Goal: Information Seeking & Learning: Learn about a topic

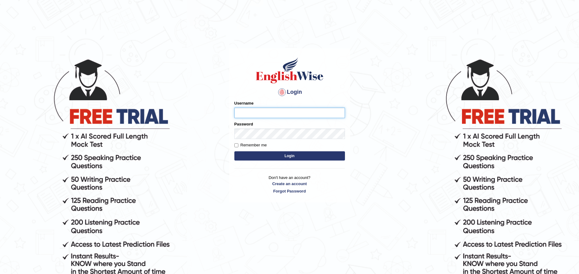
type input "paramjeet84"
drag, startPoint x: 0, startPoint y: 0, endPoint x: 273, endPoint y: 155, distance: 314.1
click at [273, 155] on button "Login" at bounding box center [289, 155] width 111 height 9
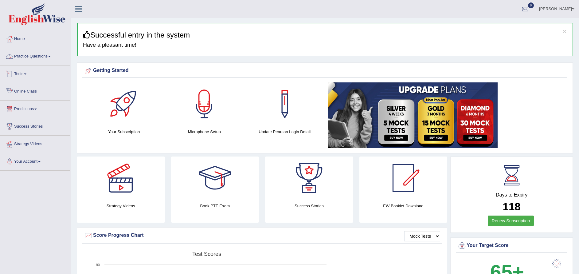
click at [29, 57] on link "Practice Questions" at bounding box center [35, 55] width 70 height 15
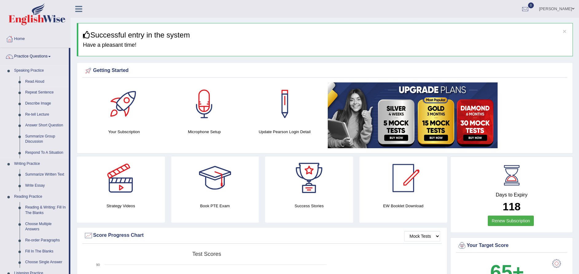
click at [32, 79] on link "Read Aloud" at bounding box center [45, 81] width 46 height 11
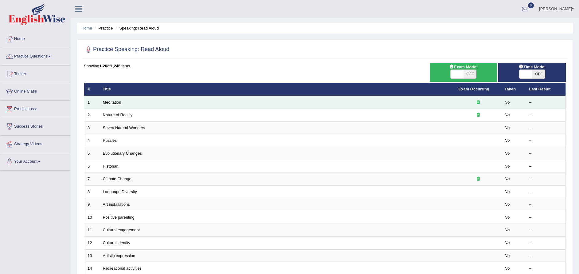
click at [112, 100] on link "Meditation" at bounding box center [112, 102] width 18 height 5
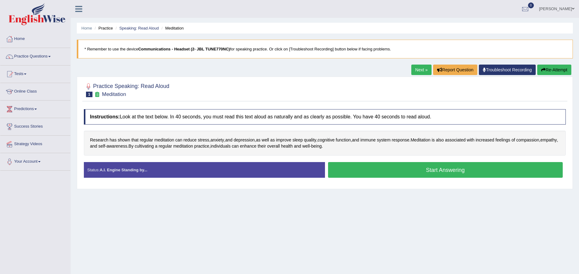
click at [386, 170] on button "Start Answering" at bounding box center [445, 170] width 235 height 16
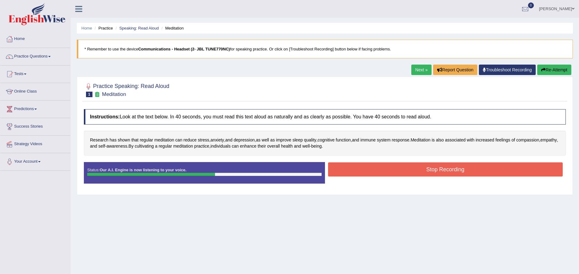
click at [386, 170] on button "Stop Recording" at bounding box center [445, 169] width 235 height 14
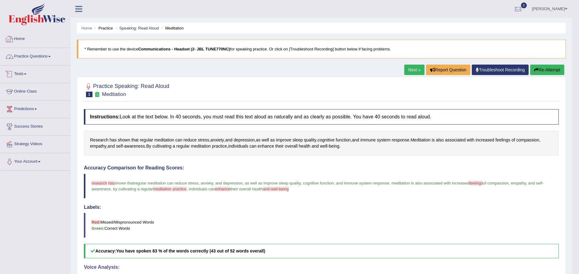
click at [37, 57] on link "Practice Questions" at bounding box center [35, 55] width 70 height 15
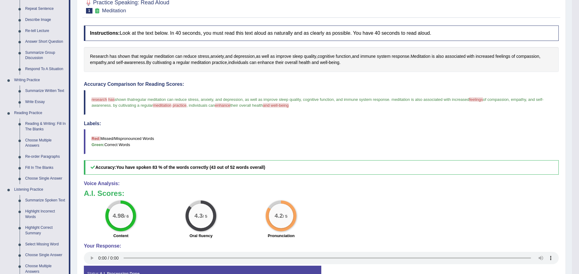
scroll to position [92, 0]
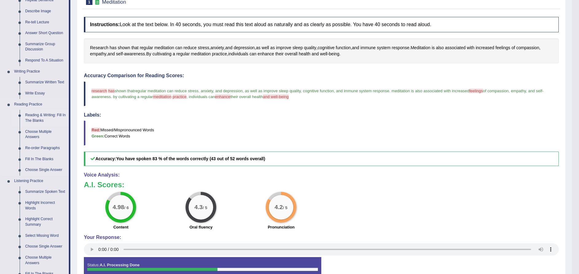
click at [41, 119] on link "Reading & Writing: Fill In The Blanks" at bounding box center [45, 118] width 46 height 16
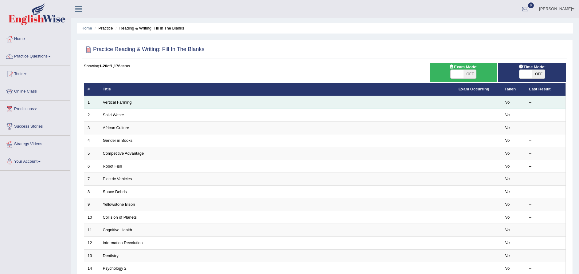
click at [116, 101] on link "Vertical Farming" at bounding box center [117, 102] width 29 height 5
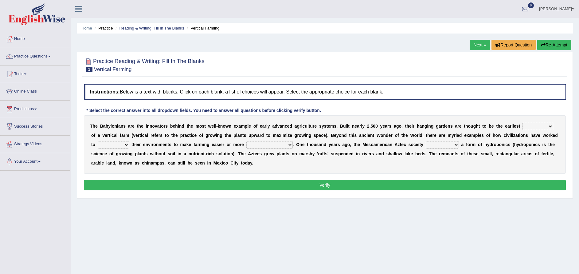
click at [523, 126] on select "prototype failure discredit protocol" at bounding box center [538, 126] width 31 height 7
select select "protocol"
click at [523, 123] on select "prototype failure discredit protocol" at bounding box center [538, 126] width 31 height 7
click at [129, 141] on select "manipulate escape respect disarrange" at bounding box center [113, 144] width 31 height 7
select select "respect"
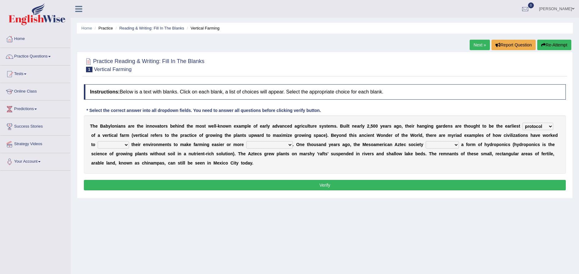
click at [129, 141] on select "manipulate escape respect disarrange" at bounding box center [113, 144] width 31 height 7
click at [246, 146] on select "productive constructive connective counterproductive" at bounding box center [269, 144] width 46 height 7
select select "constructive"
click at [246, 141] on select "productive constructive connective counterproductive" at bounding box center [269, 144] width 46 height 7
click at [426, 143] on select "domineered volunteered pioneered engineered" at bounding box center [442, 144] width 33 height 7
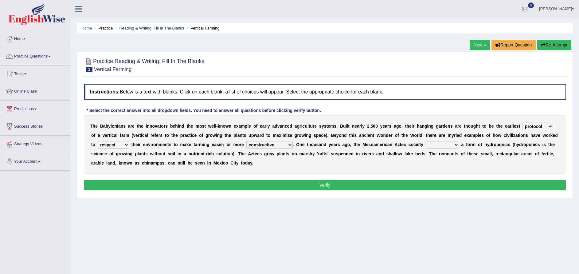
select select "volunteered"
click at [426, 141] on select "domineered volunteered pioneered engineered" at bounding box center [442, 144] width 33 height 7
click at [333, 184] on button "Verify" at bounding box center [325, 185] width 482 height 10
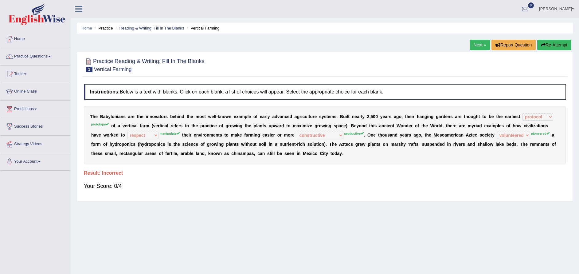
click at [548, 45] on button "Re-Attempt" at bounding box center [554, 45] width 34 height 10
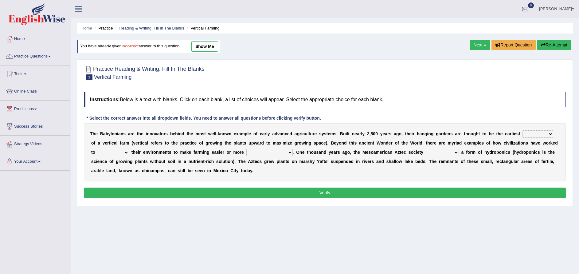
click at [512, 129] on div "T h e B a b y l o n i a n s a r e t h e i n n o v a t o r s b e h i n d t h e m…" at bounding box center [325, 152] width 482 height 58
click at [523, 133] on select "prototype failure discredit protocol" at bounding box center [538, 133] width 31 height 7
select select "prototype"
click at [523, 130] on select "prototype failure discredit protocol" at bounding box center [538, 133] width 31 height 7
click at [129, 149] on select "manipulate escape respect disarrange" at bounding box center [113, 152] width 31 height 7
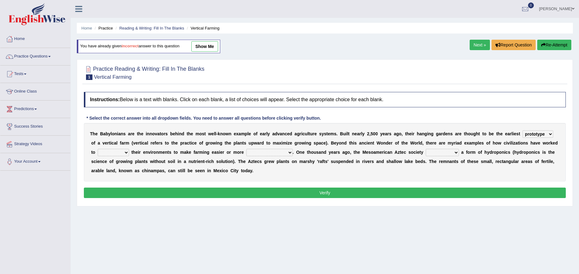
select select "manipulate"
click at [129, 149] on select "manipulate escape respect disarrange" at bounding box center [113, 152] width 31 height 7
click at [246, 151] on select "productive constructive connective counterproductive" at bounding box center [269, 152] width 46 height 7
select select "constructive"
click at [246, 149] on select "productive constructive connective counterproductive" at bounding box center [269, 152] width 46 height 7
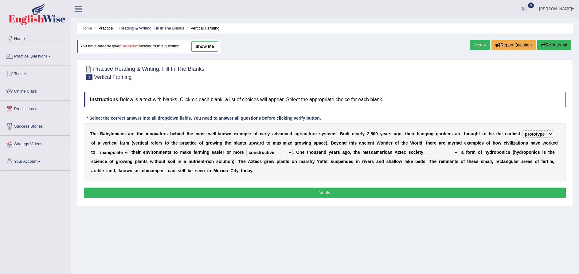
click at [426, 152] on select "domineered volunteered pioneered engineered" at bounding box center [442, 152] width 33 height 7
select select "pioneered"
click at [426, 149] on select "domineered volunteered pioneered engineered" at bounding box center [442, 152] width 33 height 7
click at [315, 193] on button "Verify" at bounding box center [325, 192] width 482 height 10
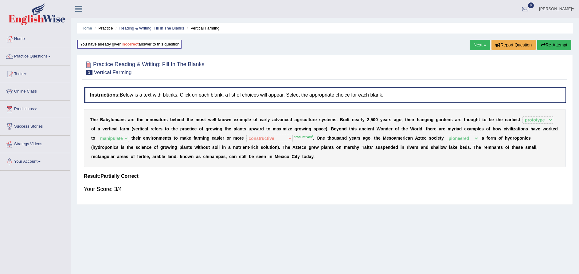
click at [478, 44] on link "Next »" at bounding box center [480, 45] width 20 height 10
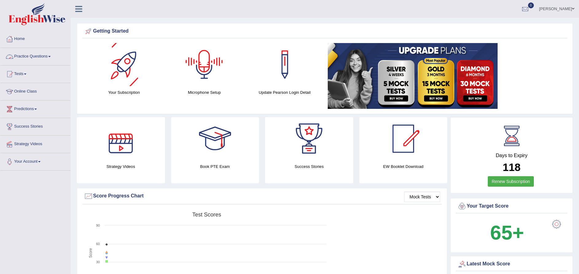
click at [43, 55] on link "Practice Questions" at bounding box center [35, 55] width 70 height 15
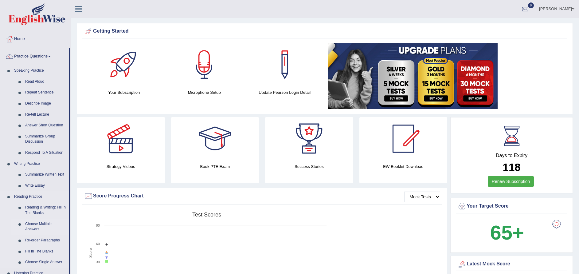
click at [35, 224] on link "Choose Multiple Answers" at bounding box center [45, 226] width 46 height 16
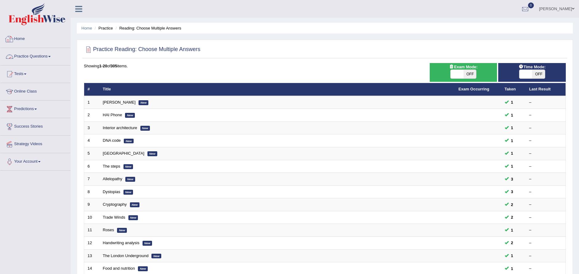
click at [27, 58] on link "Practice Questions" at bounding box center [35, 55] width 70 height 15
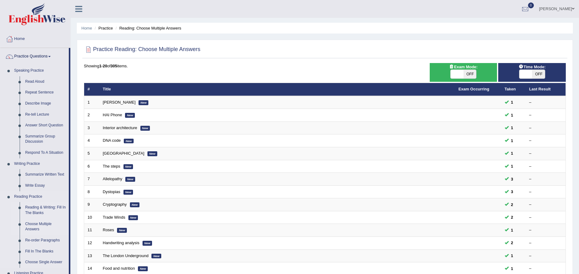
click at [46, 211] on link "Reading & Writing: Fill In The Blanks" at bounding box center [45, 210] width 46 height 16
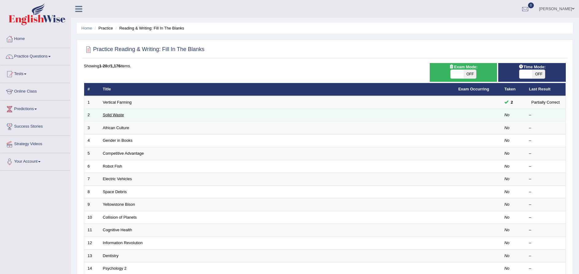
click at [120, 116] on link "Solid Waste" at bounding box center [113, 114] width 21 height 5
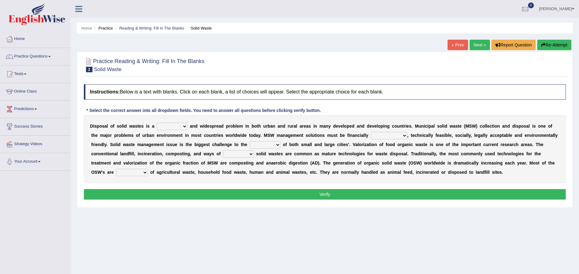
click at [172, 125] on select "slanting stinging stalling shafting" at bounding box center [172, 126] width 31 height 7
select select "stinging"
click at [157, 123] on select "slanting stinging stalling shafting" at bounding box center [172, 126] width 31 height 7
click at [371, 135] on select "unattainable sustainable objectionable treasonable" at bounding box center [389, 135] width 37 height 7
select select "sustainable"
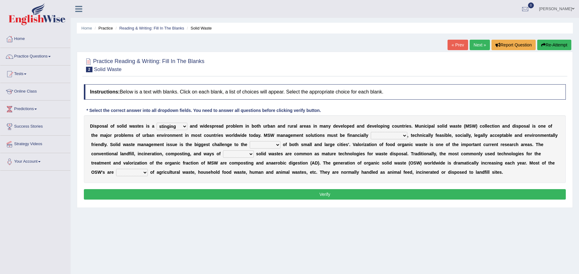
click at [371, 132] on select "unattainable sustainable objectionable treasonable" at bounding box center [389, 135] width 37 height 7
click at [250, 144] on select "plants culture authorities history" at bounding box center [265, 144] width 31 height 7
select select "authorities"
click at [250, 141] on select "plants culture authorities history" at bounding box center [265, 144] width 31 height 7
click at [150, 157] on div "D i s p o s a l o f s o l i d w a s t e s i s a slanting stinging stalling shaf…" at bounding box center [325, 149] width 482 height 68
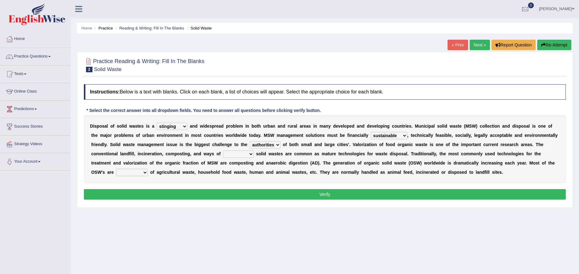
click at [223, 153] on select "reserving preserving deserving handling" at bounding box center [238, 153] width 31 height 7
select select "preserving"
click at [223, 150] on select "reserving preserving deserving handling" at bounding box center [238, 153] width 31 height 7
click at [148, 169] on select "composed disposed composing disposing" at bounding box center [132, 172] width 32 height 7
select select "composing"
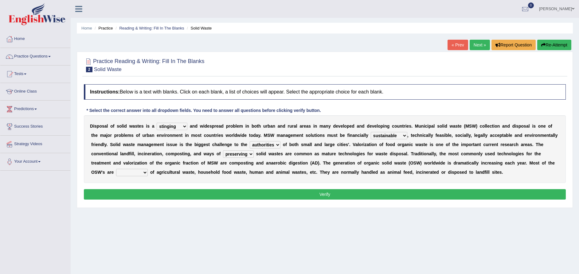
click at [148, 169] on select "composed disposed composing disposing" at bounding box center [132, 172] width 32 height 7
click at [290, 194] on button "Verify" at bounding box center [325, 194] width 482 height 10
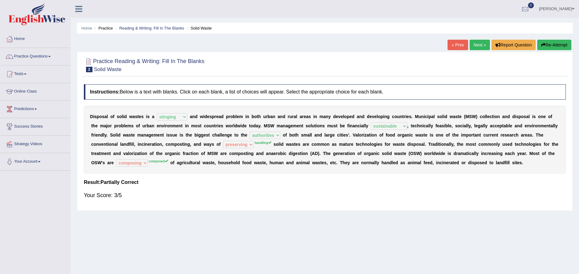
click at [477, 43] on link "Next »" at bounding box center [480, 45] width 20 height 10
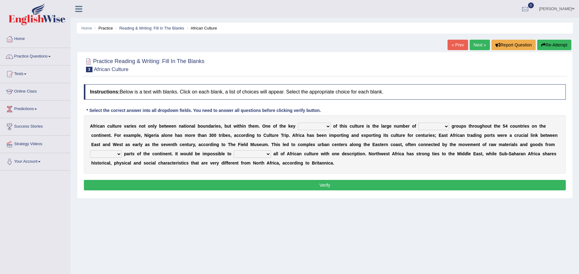
click at [309, 123] on select "conjectures features issues doubts" at bounding box center [314, 126] width 33 height 7
select select "features"
click at [298, 123] on select "conjectures features issues doubts" at bounding box center [314, 126] width 33 height 7
click at [418, 123] on select "ethic ethnic eugenic epic" at bounding box center [433, 126] width 31 height 7
select select "ethnic"
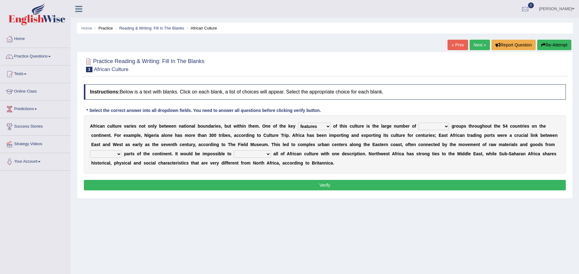
click at [418, 123] on select "ethic ethnic eugenic epic" at bounding box center [433, 126] width 31 height 7
click at [122, 150] on select "forelocked interlocked unlocked landlocked" at bounding box center [106, 153] width 32 height 7
select select "interlocked"
click at [122, 150] on select "forelocked interlocked unlocked landlocked" at bounding box center [106, 153] width 32 height 7
click at [234, 150] on select "characterize conceptualize symbolize synthesize" at bounding box center [252, 153] width 37 height 7
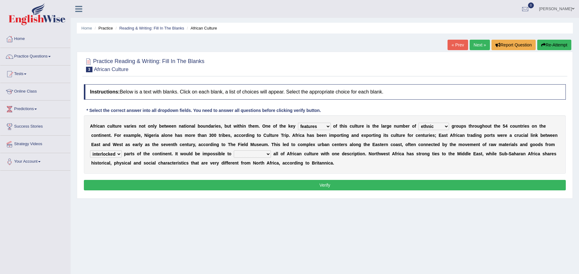
select select "symbolize"
click at [234, 150] on select "characterize conceptualize symbolize synthesize" at bounding box center [252, 153] width 37 height 7
click at [256, 185] on button "Verify" at bounding box center [325, 185] width 482 height 10
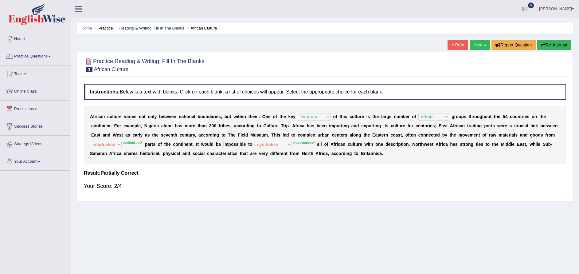
click at [477, 43] on link "Next »" at bounding box center [480, 45] width 20 height 10
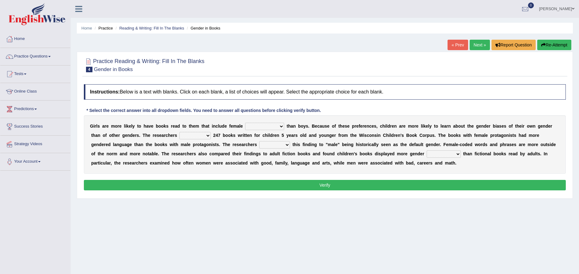
click at [268, 127] on select "protagonists cosmogonists agonists expressionists" at bounding box center [264, 126] width 39 height 7
select select "expressionists"
click at [245, 123] on select "protagonists cosmogonists agonists expressionists" at bounding box center [264, 126] width 39 height 7
click at [179, 133] on select "hydrolyzed paralyzed catalyzed analyzed" at bounding box center [194, 135] width 31 height 7
select select "analyzed"
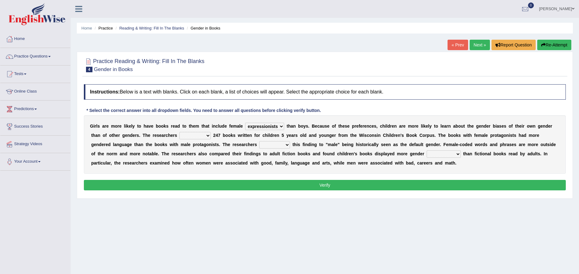
click at [179, 132] on select "hydrolyzed paralyzed catalyzed analyzed" at bounding box center [194, 135] width 31 height 7
click at [259, 141] on select "contribute tribute distribute attribute" at bounding box center [274, 144] width 31 height 7
select select "distribute"
click at [259, 141] on select "contribute tribute distribute attribute" at bounding box center [274, 144] width 31 height 7
click at [427, 150] on select "stereotypes teletypes prototypes electrotypes" at bounding box center [444, 153] width 34 height 7
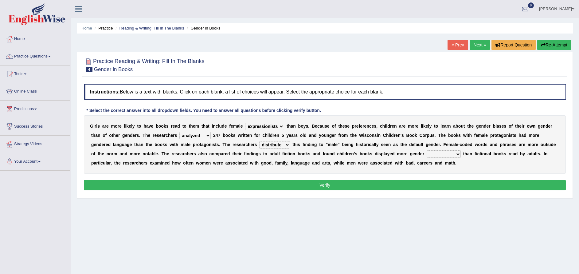
select select "electrotypes"
click at [427, 150] on select "stereotypes teletypes prototypes electrotypes" at bounding box center [444, 153] width 34 height 7
click at [331, 185] on button "Verify" at bounding box center [325, 185] width 482 height 10
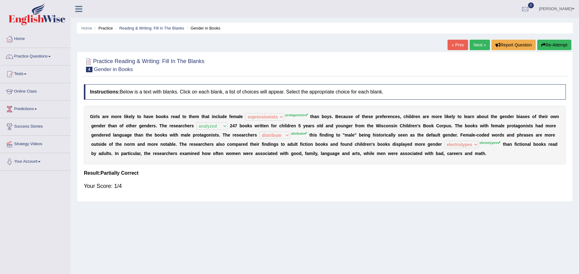
click at [549, 42] on button "Re-Attempt" at bounding box center [554, 45] width 34 height 10
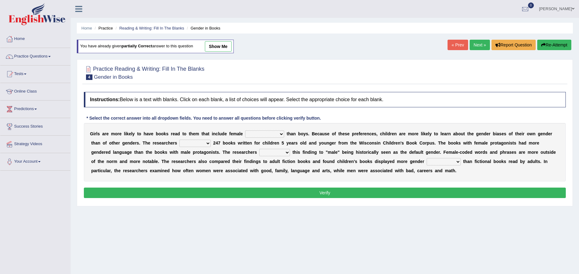
click at [260, 135] on select "protagonists cosmogonists agonists expressionists" at bounding box center [264, 133] width 39 height 7
select select "cosmogonists"
click at [245, 130] on select "protagonists cosmogonists agonists expressionists" at bounding box center [264, 133] width 39 height 7
click at [179, 142] on select "hydrolyzed paralyzed catalyzed analyzed" at bounding box center [194, 142] width 31 height 7
select select "hydrolyzed"
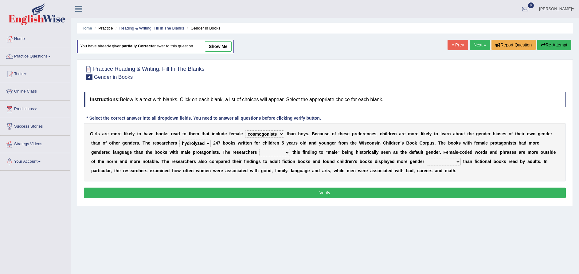
click at [179, 139] on select "hydrolyzed paralyzed catalyzed analyzed" at bounding box center [194, 142] width 31 height 7
click at [259, 149] on select "contribute tribute distribute attribute" at bounding box center [274, 152] width 31 height 7
select select "contribute"
click at [259, 149] on select "contribute tribute distribute attribute" at bounding box center [274, 152] width 31 height 7
click at [427, 160] on select "stereotypes teletypes prototypes electrotypes" at bounding box center [444, 161] width 34 height 7
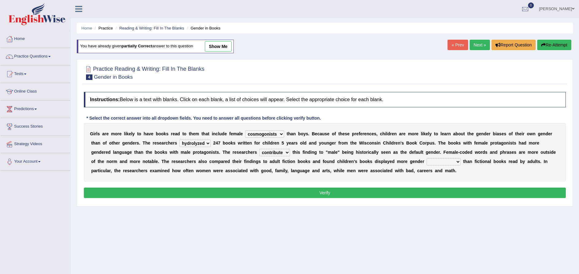
select select "stereotypes"
click at [427, 158] on select "stereotypes teletypes prototypes electrotypes" at bounding box center [444, 161] width 34 height 7
click at [306, 190] on button "Verify" at bounding box center [325, 192] width 482 height 10
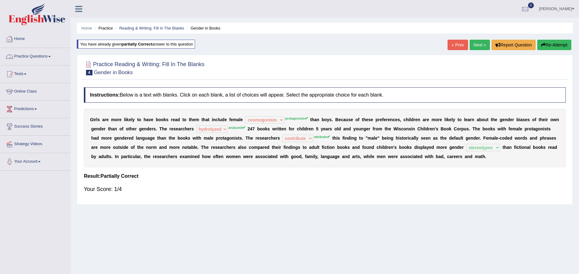
click at [37, 59] on link "Practice Questions" at bounding box center [35, 55] width 70 height 15
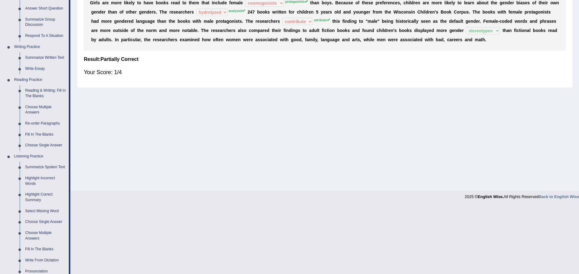
scroll to position [160, 0]
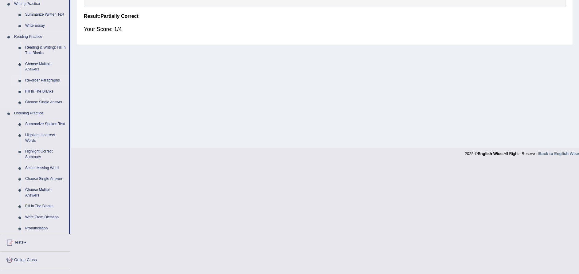
click at [46, 81] on link "Re-order Paragraphs" at bounding box center [45, 80] width 46 height 11
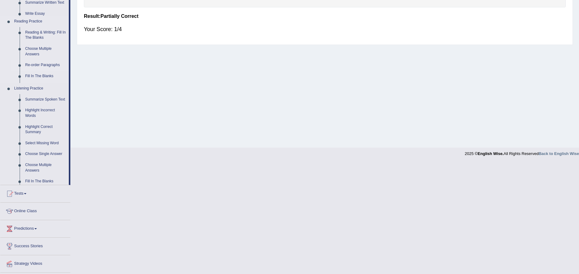
scroll to position [49, 0]
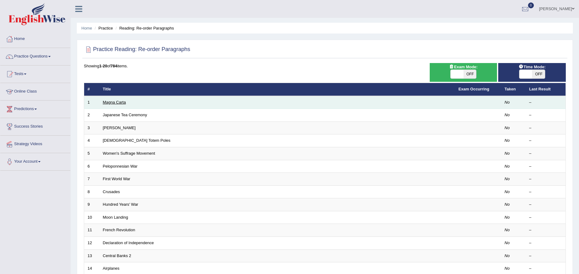
click at [116, 102] on link "Magna Carta" at bounding box center [114, 102] width 23 height 5
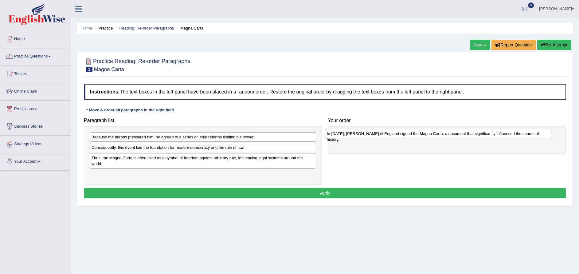
drag, startPoint x: 206, startPoint y: 152, endPoint x: 441, endPoint y: 137, distance: 235.2
click at [441, 137] on div "In [DATE], [PERSON_NAME] of England signed the Magna Carta, a document that sig…" at bounding box center [438, 134] width 226 height 10
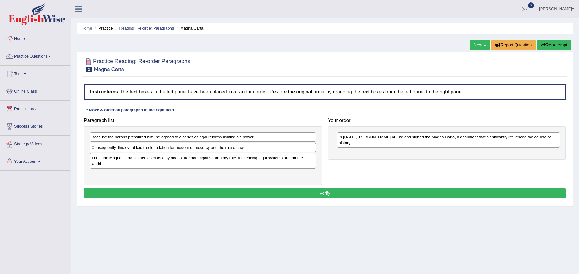
click at [488, 167] on div "Paragraph list Because the barons pressured him, he agreed to a series of legal…" at bounding box center [325, 150] width 488 height 70
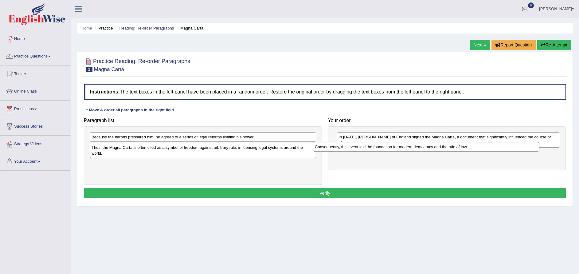
drag, startPoint x: 204, startPoint y: 146, endPoint x: 428, endPoint y: 146, distance: 223.3
click at [428, 146] on div "Consequently, this event laid the foundation for modern democracy and the rule …" at bounding box center [426, 147] width 226 height 10
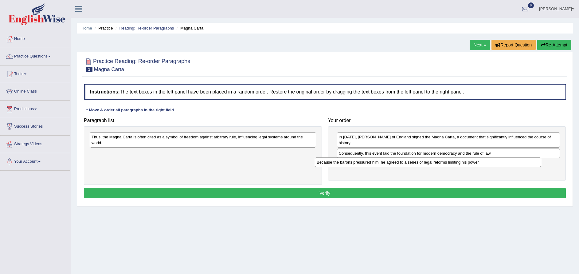
drag, startPoint x: 194, startPoint y: 138, endPoint x: 419, endPoint y: 163, distance: 226.6
click at [419, 163] on div "Because the barons pressured him, he agreed to a series of legal reforms limiti…" at bounding box center [428, 162] width 226 height 10
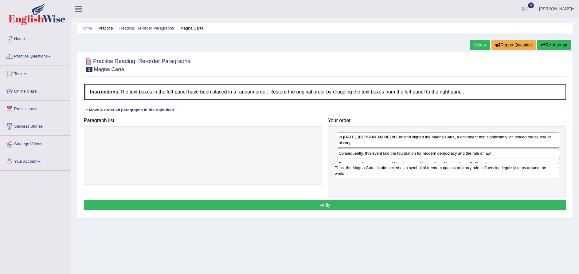
drag, startPoint x: 186, startPoint y: 141, endPoint x: 429, endPoint y: 172, distance: 245.2
click at [429, 172] on div "Thus, the Magna Carta is often cited as a symbol of freedom against arbitrary r…" at bounding box center [446, 170] width 226 height 15
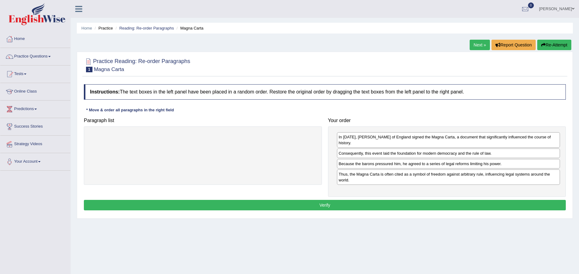
click at [353, 200] on button "Verify" at bounding box center [325, 205] width 482 height 10
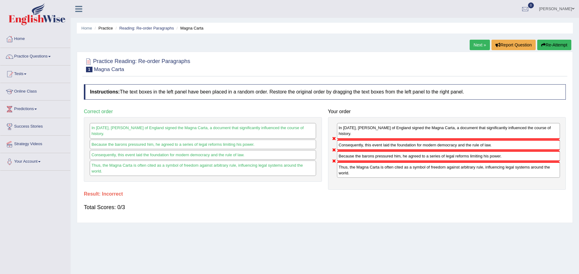
click at [559, 44] on button "Re-Attempt" at bounding box center [554, 45] width 34 height 10
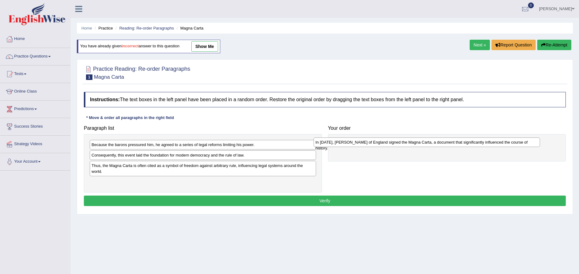
drag, startPoint x: 148, startPoint y: 156, endPoint x: 372, endPoint y: 143, distance: 224.1
click at [372, 143] on div "In [DATE], [PERSON_NAME] of England signed the Magna Carta, a document that sig…" at bounding box center [427, 142] width 226 height 10
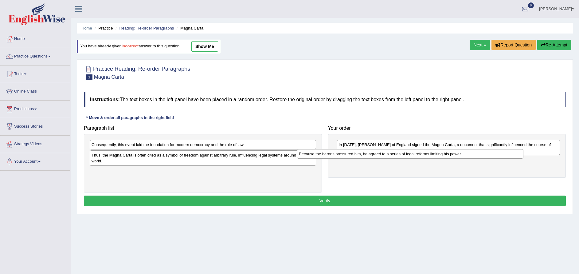
drag, startPoint x: 159, startPoint y: 145, endPoint x: 366, endPoint y: 154, distance: 207.6
click at [366, 154] on div "Because the barons pressured him, he agreed to a series of legal reforms limiti…" at bounding box center [410, 154] width 226 height 10
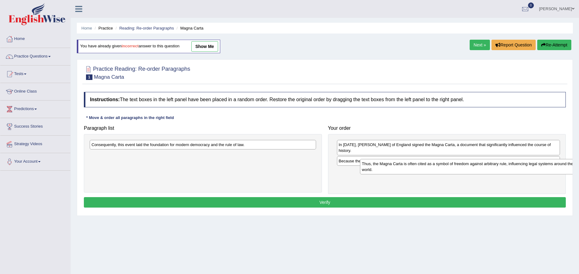
drag, startPoint x: 162, startPoint y: 161, endPoint x: 432, endPoint y: 169, distance: 270.5
click at [432, 169] on div "Thus, the Magna Carta is often cited as a symbol of freedom against arbitrary r…" at bounding box center [473, 166] width 226 height 15
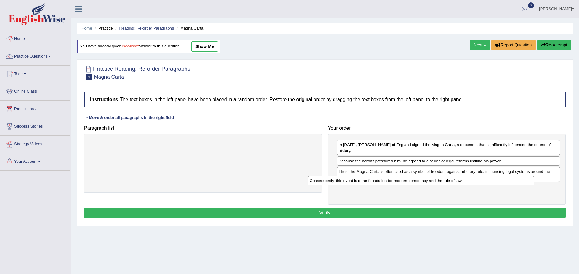
drag, startPoint x: 190, startPoint y: 141, endPoint x: 408, endPoint y: 177, distance: 221.4
click at [408, 177] on div "Consequently, this event laid the foundation for modern democracy and the rule …" at bounding box center [421, 181] width 226 height 10
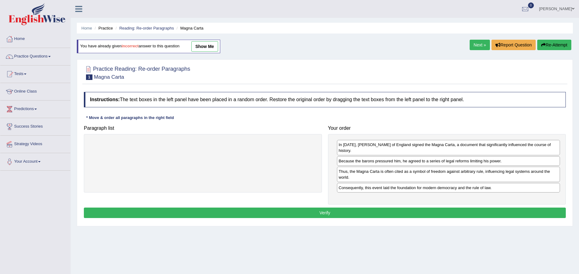
click at [351, 209] on button "Verify" at bounding box center [325, 212] width 482 height 10
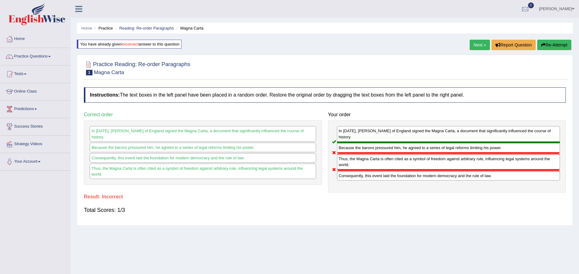
click at [560, 45] on button "Re-Attempt" at bounding box center [554, 45] width 34 height 10
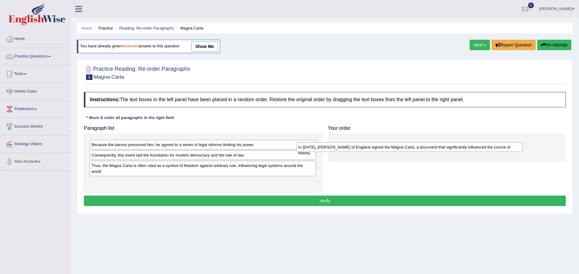
drag, startPoint x: 192, startPoint y: 155, endPoint x: 398, endPoint y: 145, distance: 207.0
click at [398, 145] on div "In [DATE], [PERSON_NAME] of England signed the Magna Carta, a document that sig…" at bounding box center [409, 147] width 226 height 10
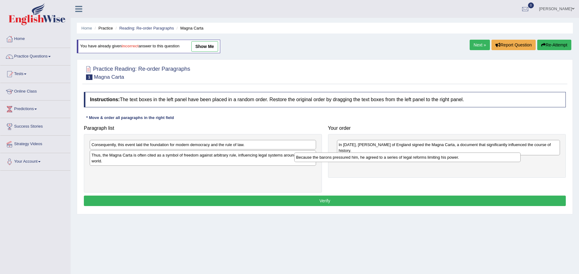
drag, startPoint x: 184, startPoint y: 143, endPoint x: 394, endPoint y: 155, distance: 209.9
click at [394, 155] on div "Because the barons pressured him, he agreed to a series of legal reforms limiti…" at bounding box center [407, 157] width 226 height 10
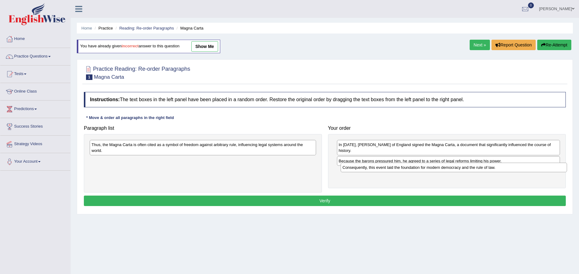
drag, startPoint x: 155, startPoint y: 146, endPoint x: 405, endPoint y: 169, distance: 251.7
click at [405, 169] on div "Consequently, this event laid the foundation for modern democracy and the rule …" at bounding box center [454, 168] width 226 height 10
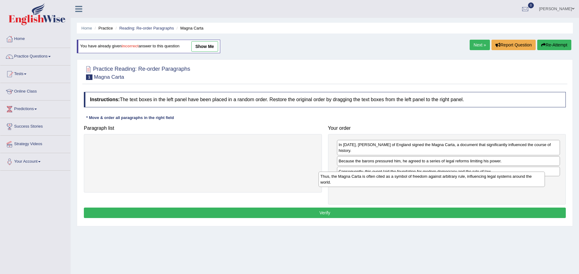
drag, startPoint x: 182, startPoint y: 150, endPoint x: 412, endPoint y: 181, distance: 231.9
click at [412, 181] on div "Thus, the Magna Carta is often cited as a symbol of freedom against arbitrary r…" at bounding box center [432, 178] width 226 height 15
click at [394, 207] on button "Verify" at bounding box center [325, 212] width 482 height 10
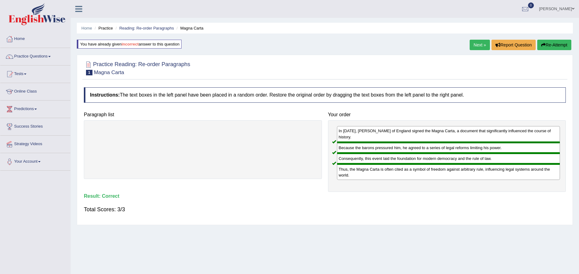
click at [480, 46] on link "Next »" at bounding box center [480, 45] width 20 height 10
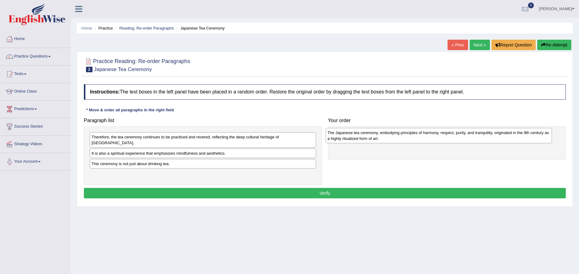
drag, startPoint x: 196, startPoint y: 155, endPoint x: 437, endPoint y: 138, distance: 240.9
click at [437, 138] on div "The Japanese tea ceremony, embodying principles of harmony, respect, purity, an…" at bounding box center [439, 135] width 226 height 15
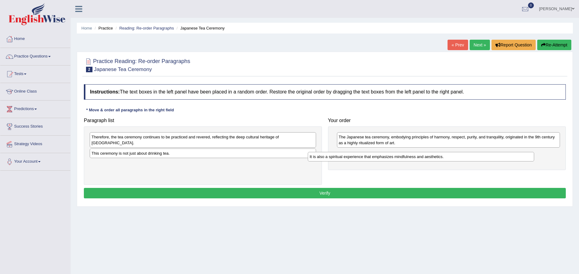
drag, startPoint x: 180, startPoint y: 148, endPoint x: 398, endPoint y: 155, distance: 218.2
click at [398, 155] on div "It is also a spiritual experience that emphasizes mindfulness and aesthetics." at bounding box center [421, 157] width 226 height 10
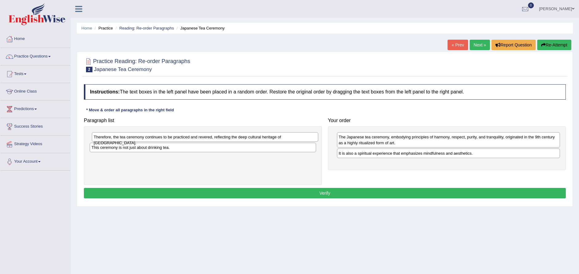
click at [188, 137] on div "Therefore, the tea ceremony continues to be practiced and revered, reflecting t…" at bounding box center [205, 137] width 226 height 10
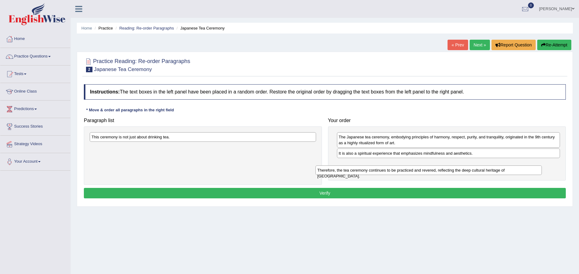
drag, startPoint x: 187, startPoint y: 139, endPoint x: 413, endPoint y: 170, distance: 228.0
click at [413, 170] on div "Therefore, the tea ceremony continues to be practiced and revered, reflecting t…" at bounding box center [428, 170] width 226 height 10
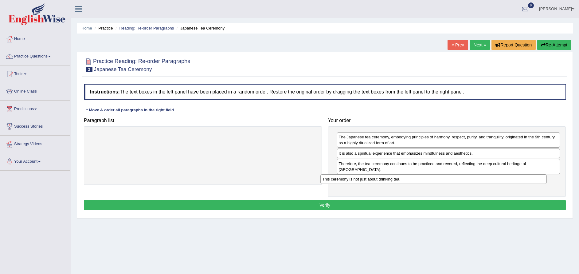
drag, startPoint x: 194, startPoint y: 133, endPoint x: 430, endPoint y: 173, distance: 238.8
click at [430, 174] on div "This ceremony is not just about drinking tea." at bounding box center [433, 179] width 226 height 10
click at [332, 200] on button "Verify" at bounding box center [325, 205] width 482 height 10
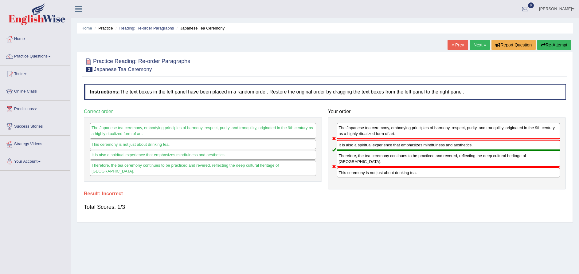
click at [548, 44] on button "Re-Attempt" at bounding box center [554, 45] width 34 height 10
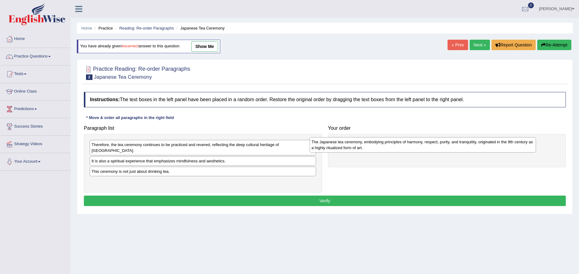
drag, startPoint x: 162, startPoint y: 161, endPoint x: 383, endPoint y: 147, distance: 221.3
click at [383, 147] on div "The Japanese tea ceremony, embodying principles of harmony, respect, purity, an…" at bounding box center [423, 144] width 226 height 15
click at [186, 166] on div "This ceremony is not just about drinking tea." at bounding box center [203, 171] width 226 height 10
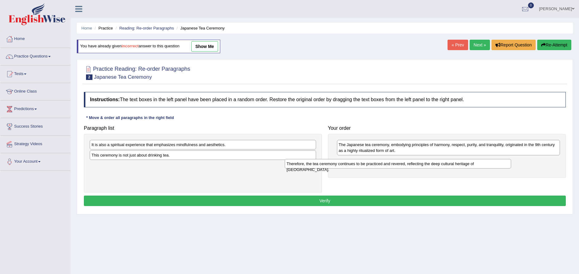
drag, startPoint x: 192, startPoint y: 144, endPoint x: 400, endPoint y: 162, distance: 208.7
click at [400, 162] on div "Therefore, the tea ceremony continues to be practiced and revered, reflecting t…" at bounding box center [398, 164] width 226 height 10
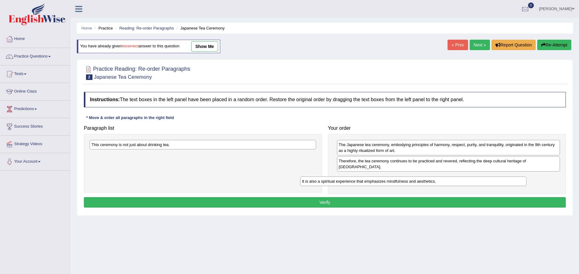
drag, startPoint x: 173, startPoint y: 146, endPoint x: 387, endPoint y: 183, distance: 216.7
click at [387, 183] on div "It is also a spiritual experience that emphasizes mindfulness and aesthetics." at bounding box center [413, 181] width 226 height 10
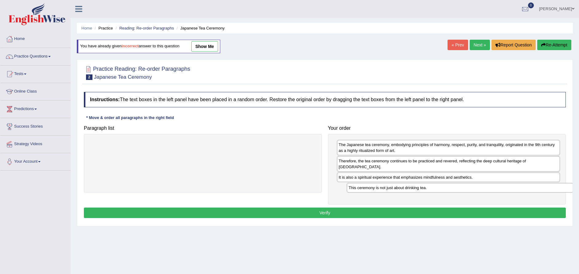
drag, startPoint x: 133, startPoint y: 143, endPoint x: 402, endPoint y: 181, distance: 272.4
click at [402, 183] on div "This ceremony is not just about drinking tea." at bounding box center [460, 188] width 226 height 10
click at [309, 210] on button "Verify" at bounding box center [325, 212] width 482 height 10
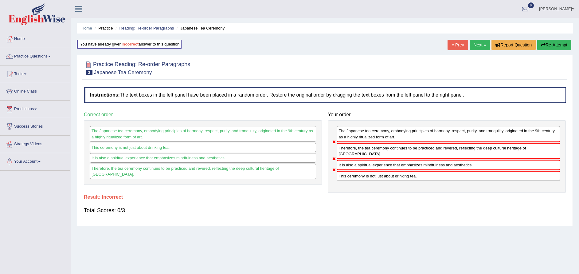
click at [555, 46] on button "Re-Attempt" at bounding box center [554, 45] width 34 height 10
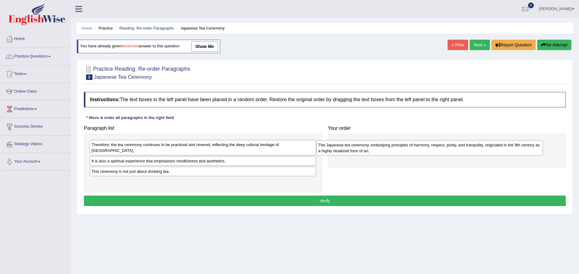
drag, startPoint x: 155, startPoint y: 163, endPoint x: 382, endPoint y: 152, distance: 228.2
click at [382, 152] on div "The Japanese tea ceremony, embodying principles of harmony, respect, purity, an…" at bounding box center [429, 147] width 226 height 15
drag, startPoint x: 131, startPoint y: 166, endPoint x: 337, endPoint y: 172, distance: 206.5
click at [337, 172] on div "This ceremony is not just about drinking tea." at bounding box center [409, 174] width 226 height 10
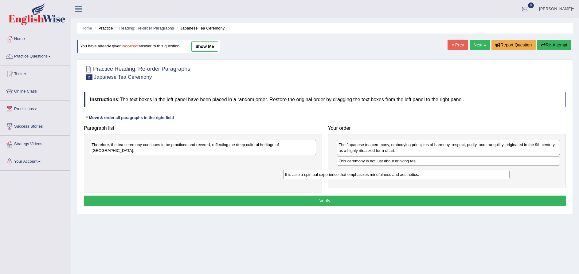
drag, startPoint x: 164, startPoint y: 157, endPoint x: 360, endPoint y: 175, distance: 197.1
click at [360, 175] on div "It is also a spiritual experience that emphasizes mindfulness and aesthetics." at bounding box center [396, 175] width 226 height 10
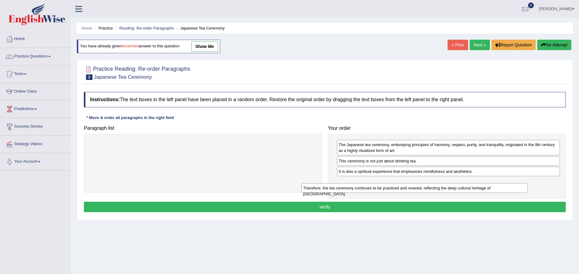
drag, startPoint x: 195, startPoint y: 146, endPoint x: 407, endPoint y: 189, distance: 216.0
click at [407, 189] on div "Therefore, the tea ceremony continues to be practiced and revered, reflecting t…" at bounding box center [414, 188] width 226 height 10
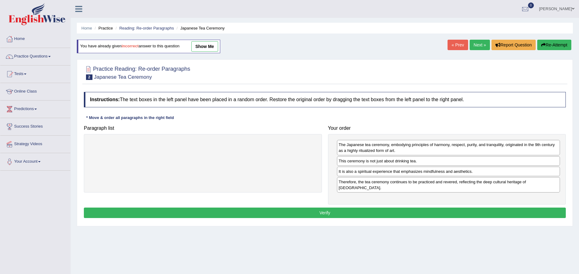
click at [355, 207] on button "Verify" at bounding box center [325, 212] width 482 height 10
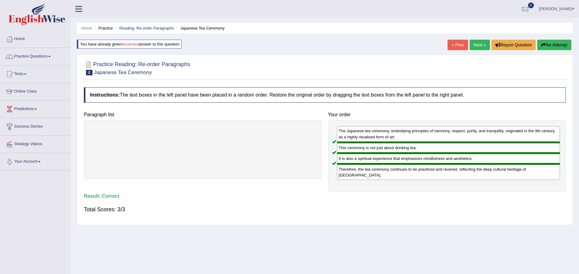
click at [479, 46] on link "Next »" at bounding box center [480, 45] width 20 height 10
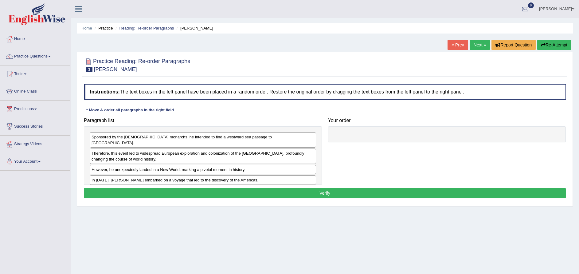
click at [288, 165] on div "However, he unexpectedly landed in a New World, marking a pivotal moment in his…" at bounding box center [203, 170] width 226 height 10
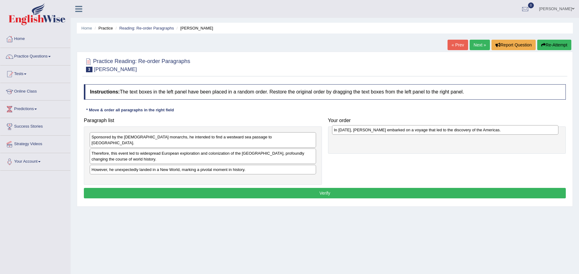
drag, startPoint x: 174, startPoint y: 176, endPoint x: 417, endPoint y: 131, distance: 246.4
click at [417, 131] on div "In [DATE], [PERSON_NAME] embarked on a voyage that led to the discovery of the …" at bounding box center [445, 130] width 226 height 10
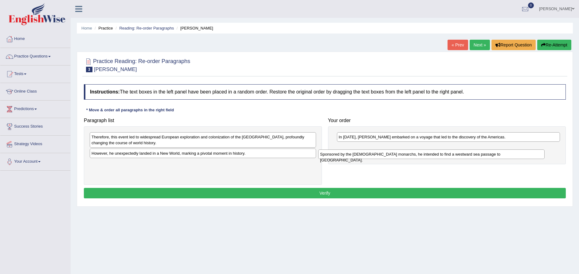
drag, startPoint x: 165, startPoint y: 138, endPoint x: 410, endPoint y: 155, distance: 246.0
click at [410, 155] on div "Sponsored by the [DEMOGRAPHIC_DATA] monarchs, he intended to find a westward se…" at bounding box center [431, 154] width 226 height 10
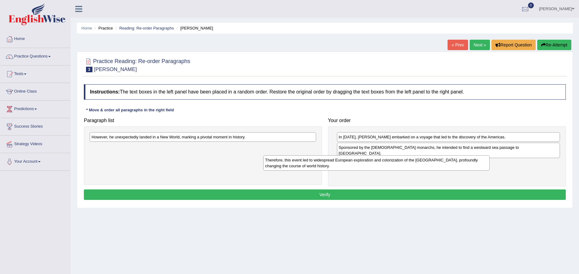
drag, startPoint x: 189, startPoint y: 139, endPoint x: 368, endPoint y: 163, distance: 180.0
click at [368, 163] on div "Therefore, this event led to widespread European exploration and colonization o…" at bounding box center [376, 162] width 226 height 15
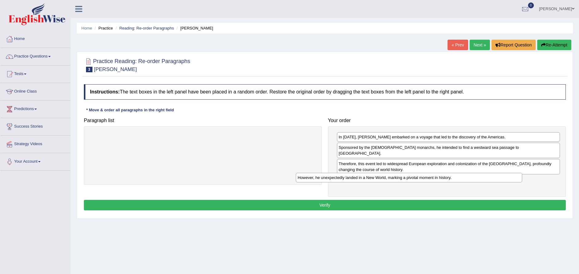
drag, startPoint x: 176, startPoint y: 139, endPoint x: 382, endPoint y: 179, distance: 210.0
click at [382, 179] on div "However, he unexpectedly landed in a New World, marking a pivotal moment in his…" at bounding box center [409, 178] width 226 height 10
click at [359, 200] on button "Verify" at bounding box center [325, 205] width 482 height 10
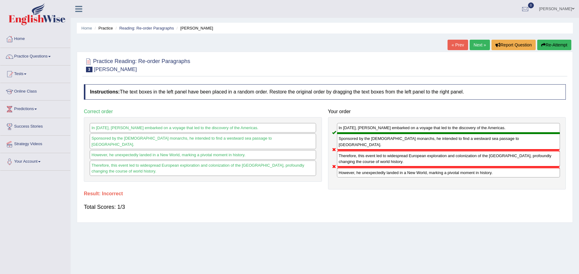
click at [549, 46] on button "Re-Attempt" at bounding box center [554, 45] width 34 height 10
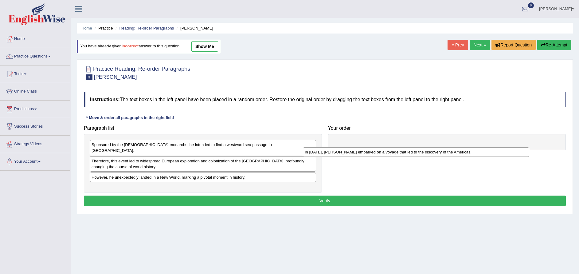
drag, startPoint x: 195, startPoint y: 185, endPoint x: 414, endPoint y: 151, distance: 222.0
click at [414, 151] on div "In [DATE], [PERSON_NAME] embarked on a voyage that led to the discovery of the …" at bounding box center [416, 152] width 226 height 10
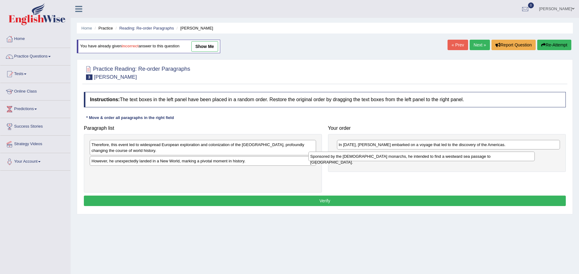
drag, startPoint x: 167, startPoint y: 144, endPoint x: 386, endPoint y: 156, distance: 220.0
click at [386, 156] on div "Sponsored by the [DEMOGRAPHIC_DATA] monarchs, he intended to find a westward se…" at bounding box center [421, 156] width 226 height 10
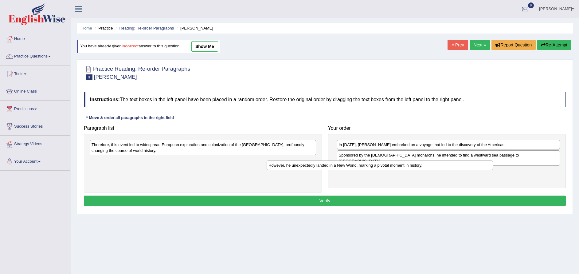
drag, startPoint x: 159, startPoint y: 161, endPoint x: 358, endPoint y: 166, distance: 199.1
click at [358, 166] on div "However, he unexpectedly landed in a New World, marking a pivotal moment in his…" at bounding box center [380, 165] width 226 height 10
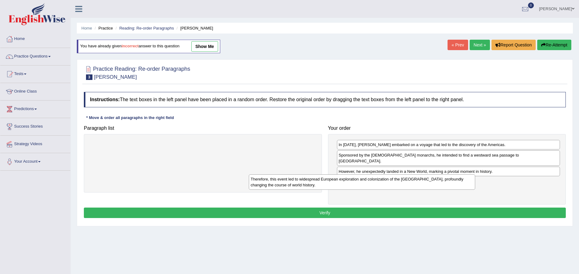
drag, startPoint x: 208, startPoint y: 149, endPoint x: 383, endPoint y: 183, distance: 177.7
click at [383, 183] on div "Therefore, this event led to widespread European exploration and colonization o…" at bounding box center [362, 181] width 226 height 15
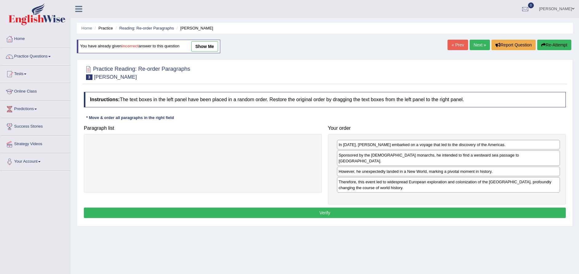
click at [349, 208] on button "Verify" at bounding box center [325, 212] width 482 height 10
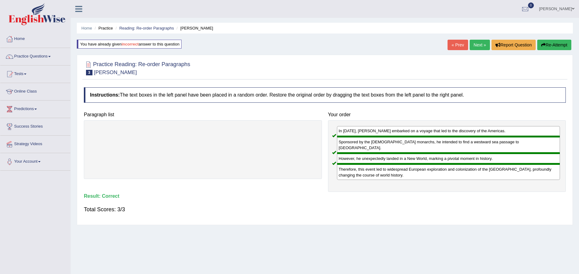
click at [349, 208] on div "Total Scores: 3/3" at bounding box center [325, 209] width 482 height 15
click at [479, 47] on link "Next »" at bounding box center [480, 45] width 20 height 10
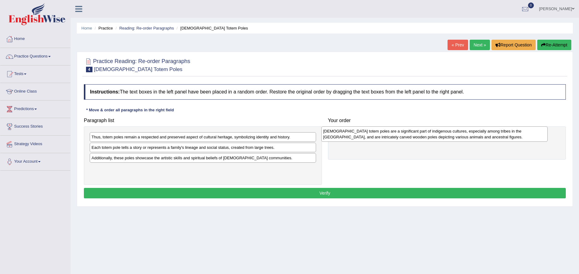
drag, startPoint x: 147, startPoint y: 143, endPoint x: 379, endPoint y: 138, distance: 231.7
click at [379, 138] on div "[DEMOGRAPHIC_DATA] totem poles are a significant part of indigenous cultures, e…" at bounding box center [434, 133] width 226 height 15
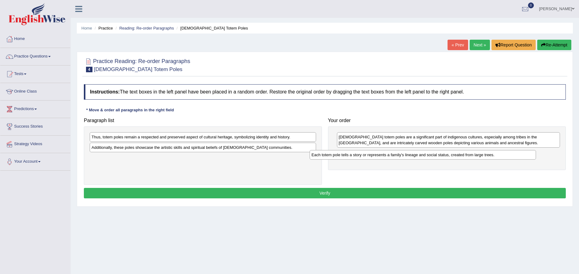
drag, startPoint x: 212, startPoint y: 147, endPoint x: 437, endPoint y: 155, distance: 225.0
click at [437, 155] on div "Each totem pole tells a story or represents a family's lineage and social statu…" at bounding box center [423, 155] width 226 height 10
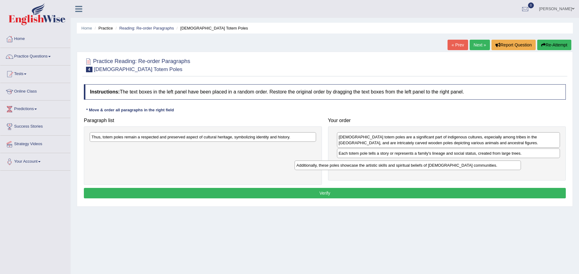
drag, startPoint x: 161, startPoint y: 151, endPoint x: 366, endPoint y: 168, distance: 206.0
click at [366, 168] on div "Additionally, these poles showcase the artistic skills and spiritual beliefs of…" at bounding box center [408, 165] width 226 height 10
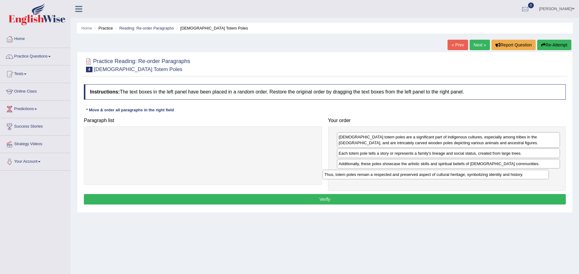
drag, startPoint x: 200, startPoint y: 136, endPoint x: 433, endPoint y: 176, distance: 236.3
click at [433, 176] on div "Thus, totem poles remain a respected and preserved aspect of cultural heritage,…" at bounding box center [436, 175] width 226 height 10
click at [364, 198] on button "Verify" at bounding box center [325, 199] width 482 height 10
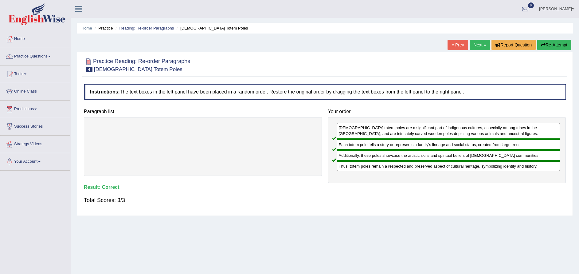
click at [480, 45] on link "Next »" at bounding box center [480, 45] width 20 height 10
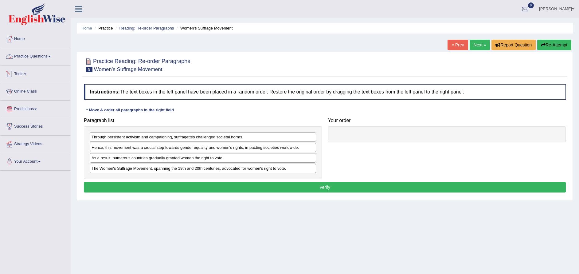
click at [34, 59] on link "Practice Questions" at bounding box center [35, 55] width 70 height 15
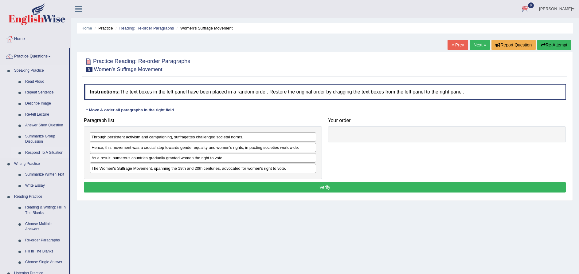
click at [56, 155] on link "Respond To A Situation" at bounding box center [45, 152] width 46 height 11
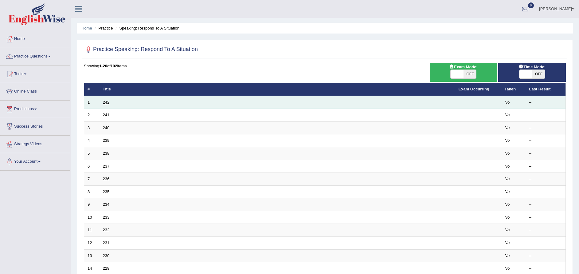
click at [105, 102] on link "242" at bounding box center [106, 102] width 7 height 5
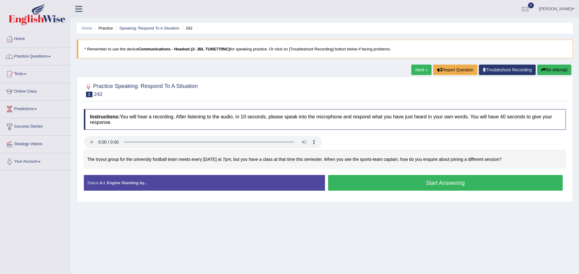
click at [228, 194] on div "Status: A.I. Engine Standing by... Start Answering Stop Recording" at bounding box center [325, 186] width 482 height 22
click at [386, 181] on button "Start Answering" at bounding box center [445, 183] width 235 height 16
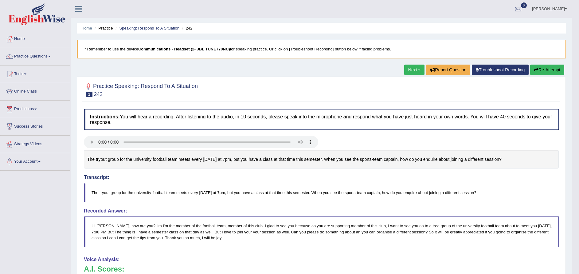
click at [413, 69] on link "Next »" at bounding box center [414, 70] width 20 height 10
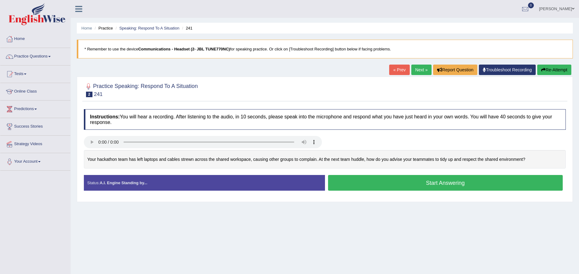
click at [378, 182] on button "Start Answering" at bounding box center [445, 183] width 235 height 16
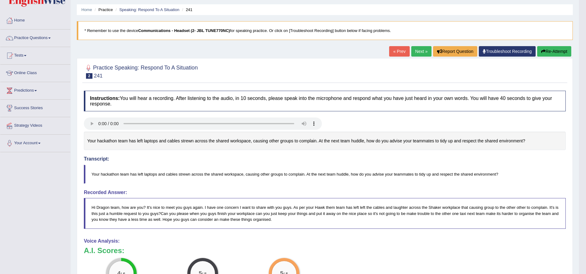
click at [579, 255] on html "Toggle navigation Home Practice Questions Speaking Practice Read Aloud Repeat S…" at bounding box center [293, 119] width 586 height 274
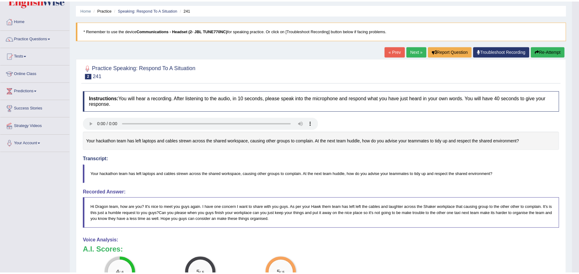
scroll to position [55, 0]
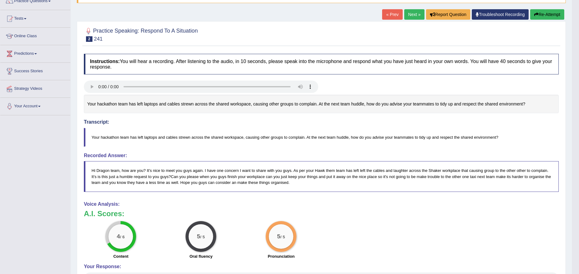
click at [551, 13] on button "Re-Attempt" at bounding box center [547, 14] width 34 height 10
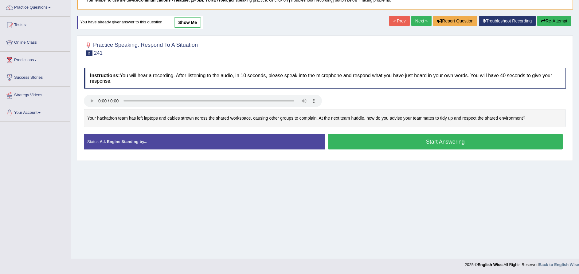
click at [441, 136] on button "Start Answering" at bounding box center [445, 142] width 235 height 16
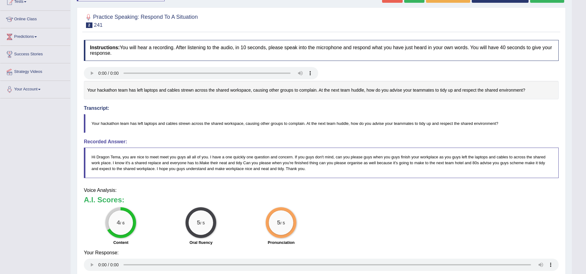
click at [579, 202] on html "Toggle navigation Home Practice Questions Speaking Practice Read Aloud Repeat S…" at bounding box center [293, 65] width 586 height 274
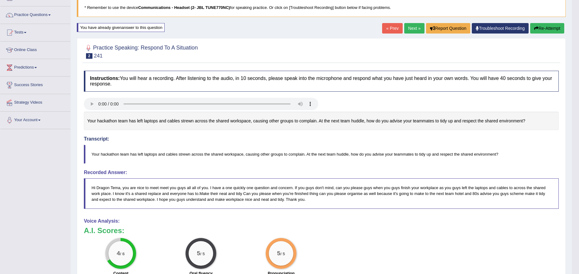
scroll to position [35, 0]
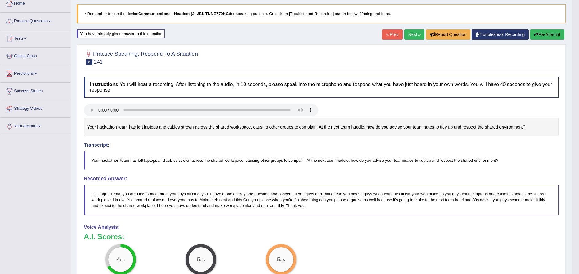
click at [550, 33] on button "Re-Attempt" at bounding box center [547, 34] width 34 height 10
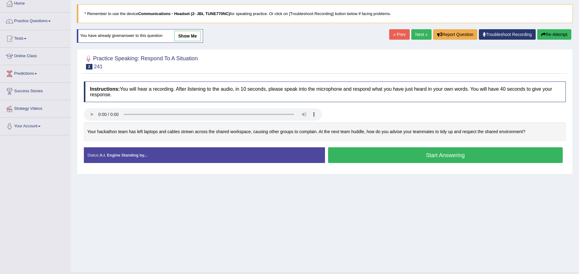
click at [410, 154] on button "Start Answering" at bounding box center [445, 155] width 235 height 16
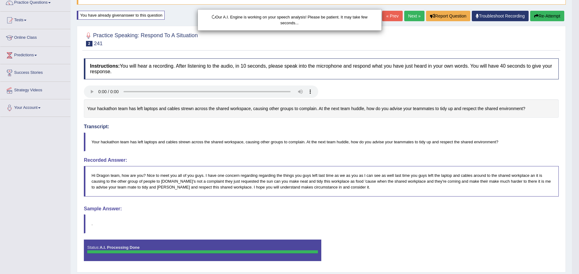
scroll to position [72, 0]
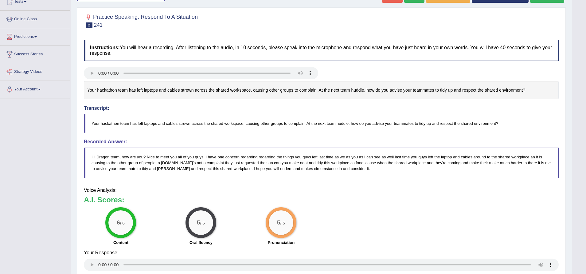
click at [579, 202] on html "Toggle navigation Home Practice Questions Speaking Practice Read Aloud Repeat S…" at bounding box center [293, 65] width 586 height 274
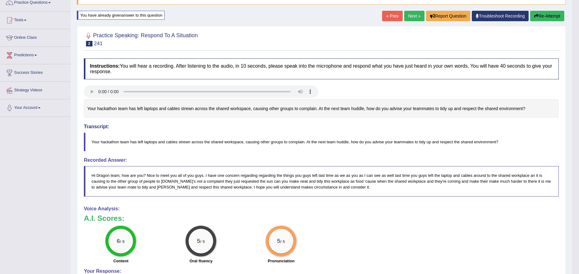
scroll to position [0, 0]
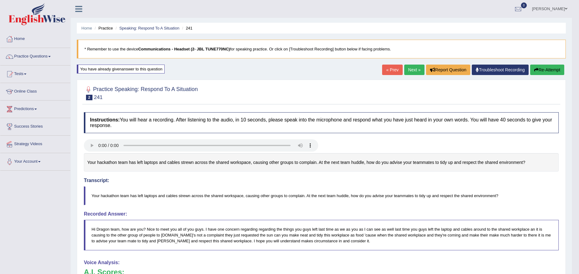
click at [409, 69] on link "Next »" at bounding box center [414, 70] width 20 height 10
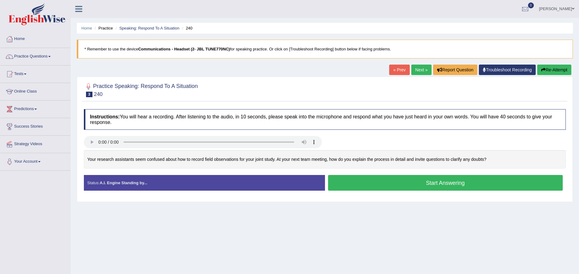
click at [389, 184] on button "Start Answering" at bounding box center [445, 183] width 235 height 16
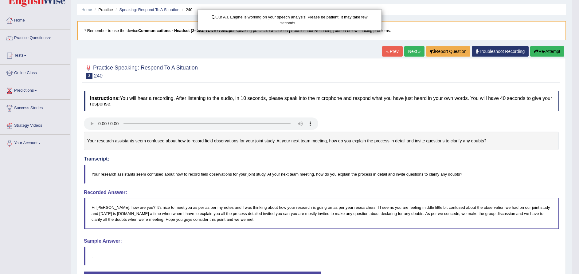
scroll to position [69, 0]
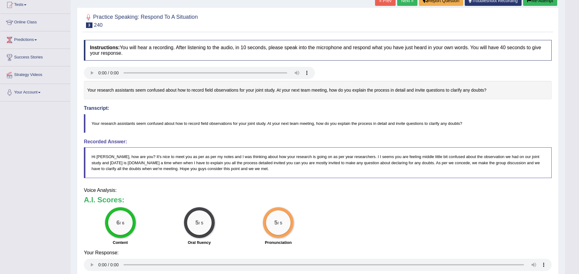
click at [579, 205] on html "Toggle navigation Home Practice Questions Speaking Practice Read Aloud Repeat S…" at bounding box center [289, 68] width 579 height 274
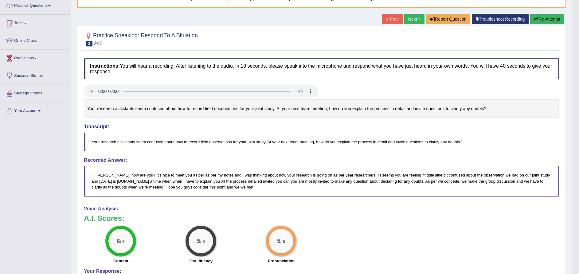
scroll to position [14, 0]
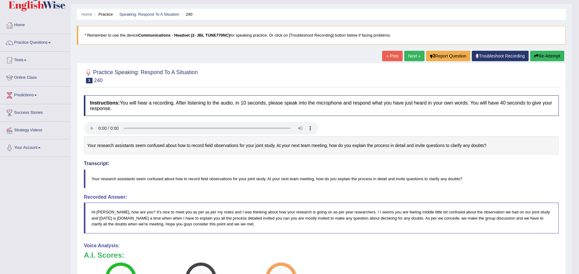
click at [410, 54] on link "Next »" at bounding box center [414, 56] width 20 height 10
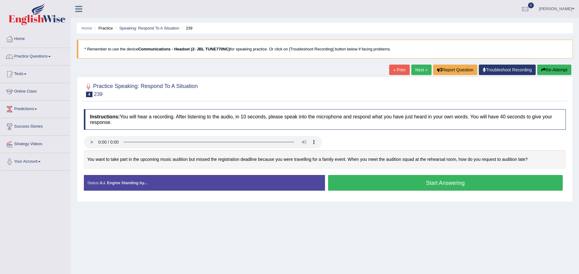
click at [386, 186] on button "Start Answering" at bounding box center [445, 183] width 235 height 16
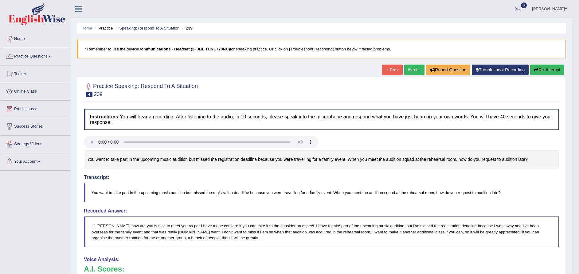
click at [415, 71] on link "Next »" at bounding box center [414, 70] width 20 height 10
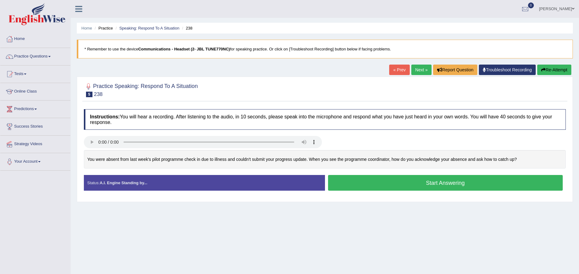
click at [415, 179] on button "Start Answering" at bounding box center [445, 183] width 235 height 16
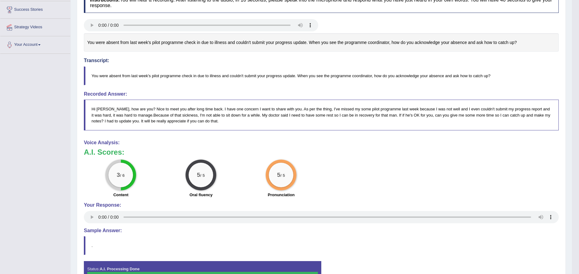
scroll to position [55, 0]
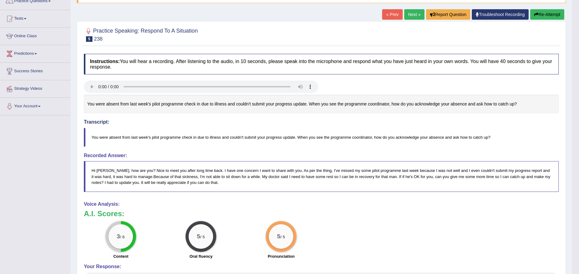
click at [549, 13] on button "Re-Attempt" at bounding box center [547, 14] width 34 height 10
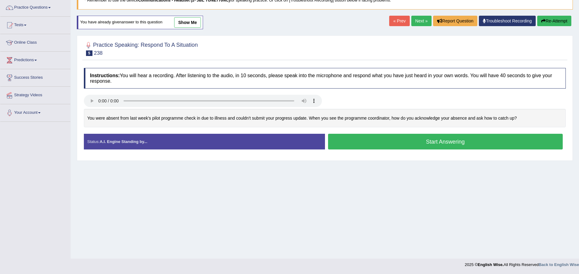
click at [433, 142] on button "Start Answering" at bounding box center [445, 142] width 235 height 16
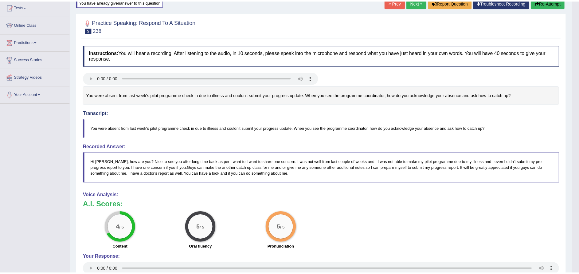
scroll to position [116, 0]
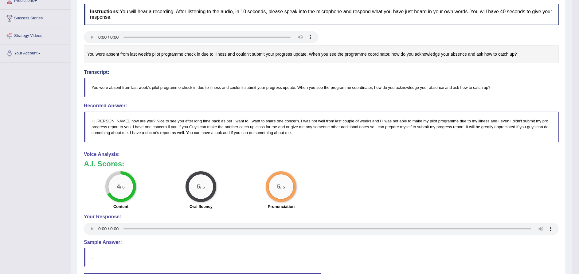
click at [579, 166] on html "Toggle navigation Home Practice Questions Speaking Practice Read Aloud Repeat S…" at bounding box center [289, 29] width 579 height 274
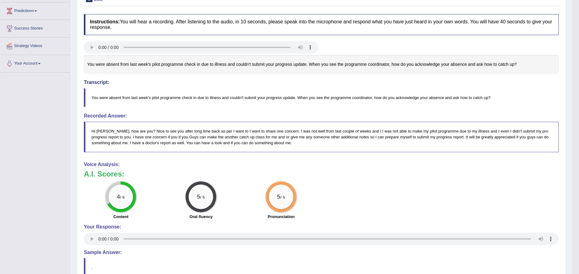
scroll to position [55, 0]
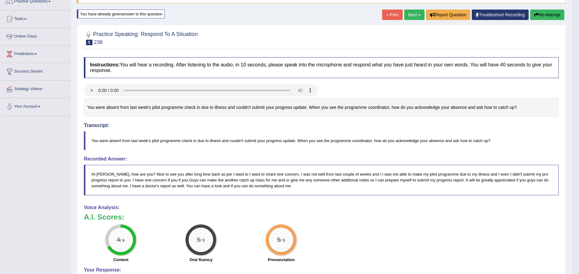
click at [555, 11] on button "Re-Attempt" at bounding box center [547, 15] width 34 height 10
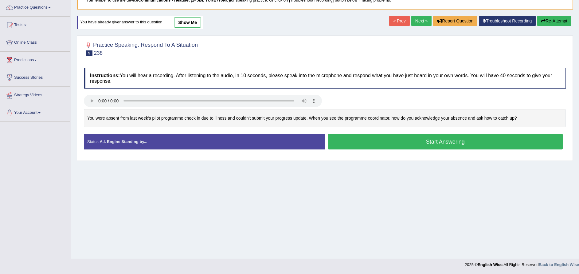
click at [352, 144] on button "Start Answering" at bounding box center [445, 142] width 235 height 16
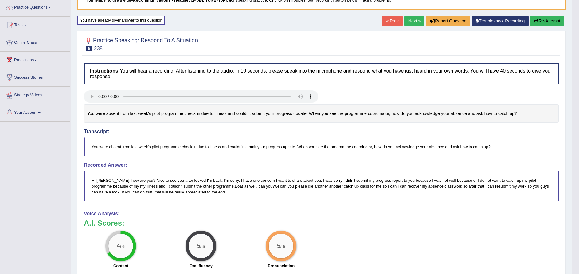
click at [556, 20] on button "Re-Attempt" at bounding box center [547, 21] width 34 height 10
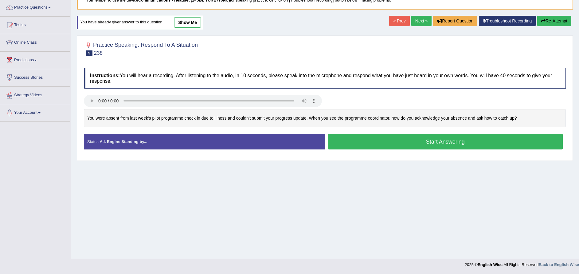
click at [389, 144] on button "Start Answering" at bounding box center [445, 142] width 235 height 16
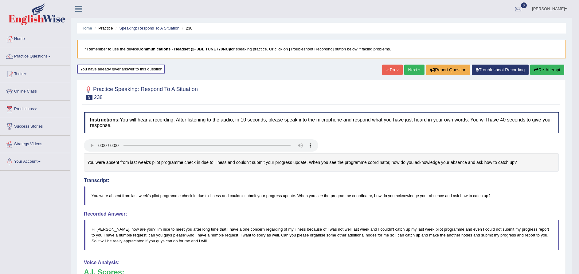
click at [544, 70] on button "Re-Attempt" at bounding box center [547, 70] width 34 height 10
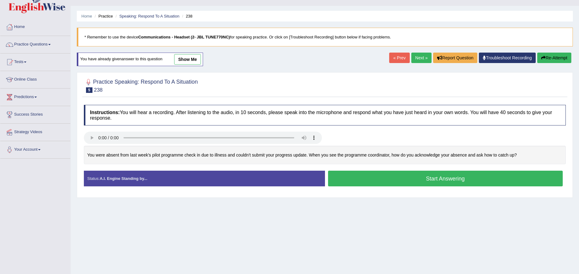
scroll to position [18, 0]
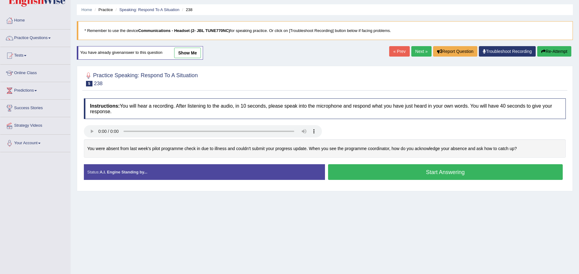
click at [429, 171] on button "Start Answering" at bounding box center [445, 172] width 235 height 16
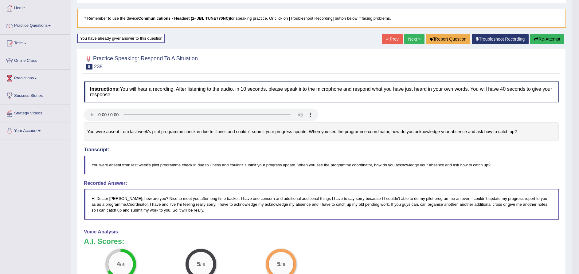
scroll to position [0, 0]
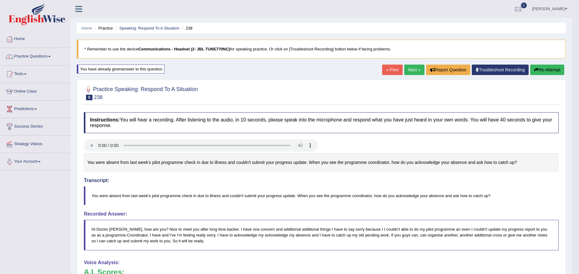
click at [411, 70] on link "Next »" at bounding box center [414, 70] width 20 height 10
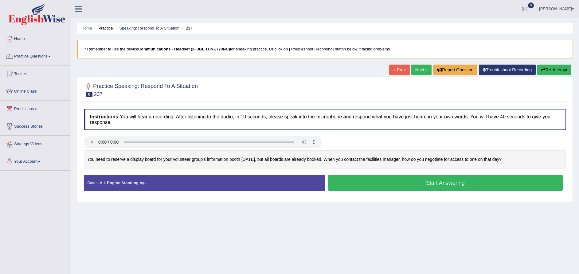
click at [396, 70] on link "« Prev" at bounding box center [399, 70] width 20 height 10
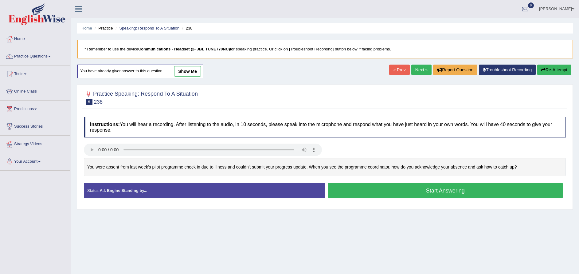
click at [448, 190] on button "Start Answering" at bounding box center [445, 190] width 235 height 16
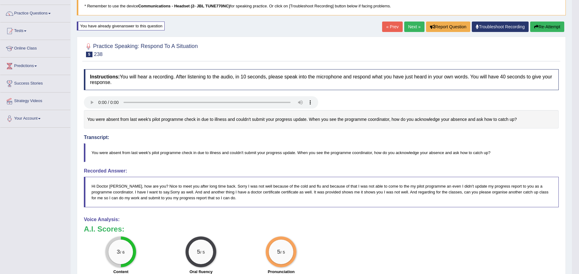
scroll to position [6, 0]
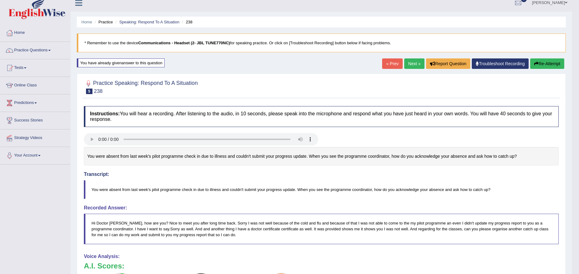
click at [408, 64] on link "Next »" at bounding box center [414, 63] width 20 height 10
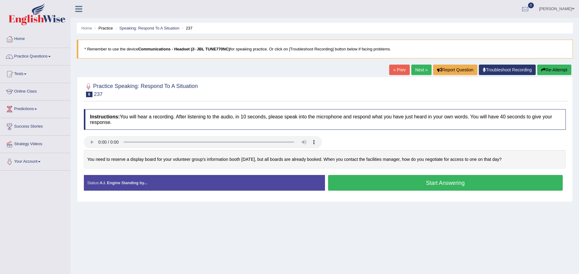
click at [401, 183] on button "Start Answering" at bounding box center [445, 183] width 235 height 16
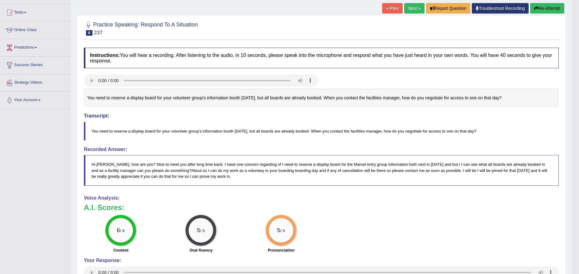
scroll to position [135, 0]
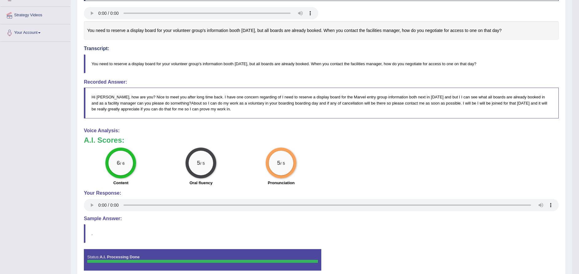
click at [579, 145] on html "Toggle navigation Home Practice Questions Speaking Practice Read Aloud Repeat S…" at bounding box center [289, 8] width 579 height 274
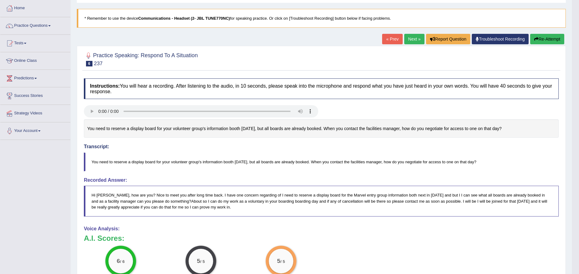
scroll to position [0, 0]
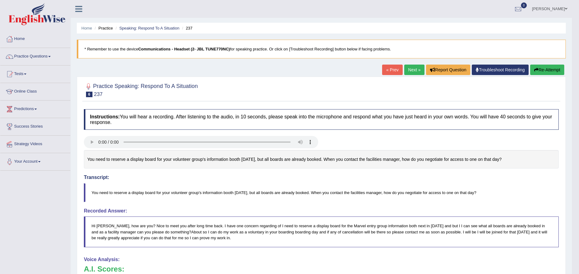
click at [412, 70] on link "Next »" at bounding box center [414, 70] width 20 height 10
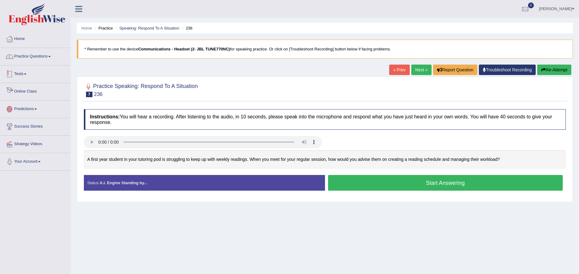
click at [38, 60] on link "Practice Questions" at bounding box center [35, 55] width 70 height 15
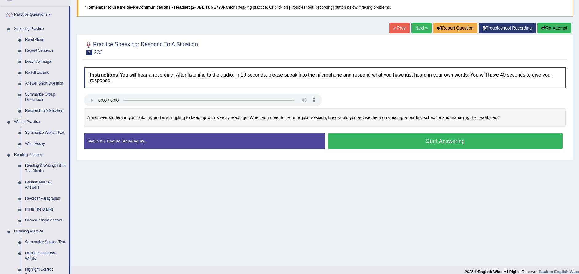
scroll to position [55, 0]
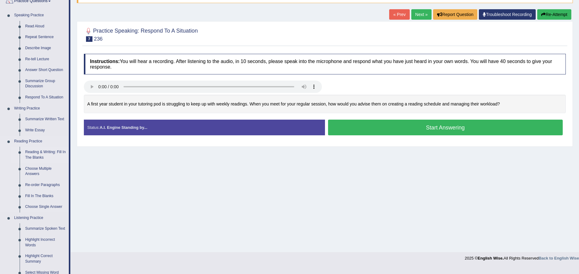
click at [50, 154] on link "Reading & Writing: Fill In The Blanks" at bounding box center [45, 155] width 46 height 16
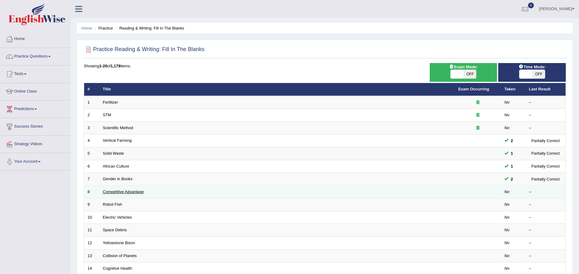
click at [124, 191] on link "Competitive Advantage" at bounding box center [123, 191] width 41 height 5
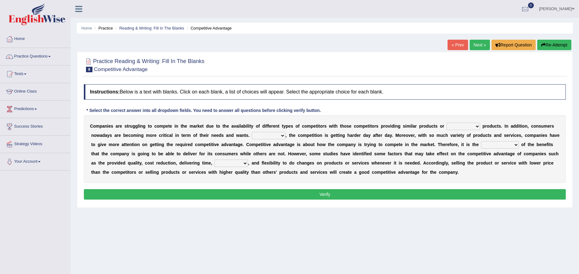
click at [447, 125] on select "constitution restitution substitution institution" at bounding box center [463, 126] width 33 height 7
click at [447, 123] on select "constitution restitution substitution institution" at bounding box center [463, 126] width 33 height 7
click at [448, 127] on select "constitution restitution substitution institution" at bounding box center [463, 126] width 33 height 7
select select "institution"
click at [447, 123] on select "constitution restitution substitution institution" at bounding box center [463, 126] width 33 height 7
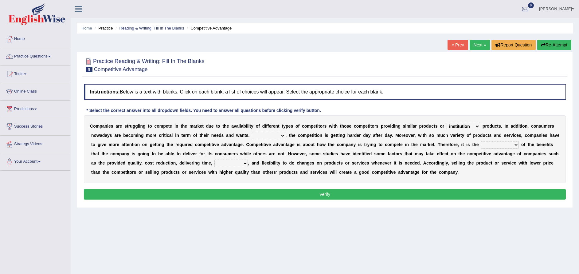
click at [449, 127] on select "constitution restitution substitution institution" at bounding box center [463, 126] width 33 height 7
click at [252, 135] on select "However Instead Additionally Therefore" at bounding box center [268, 135] width 33 height 7
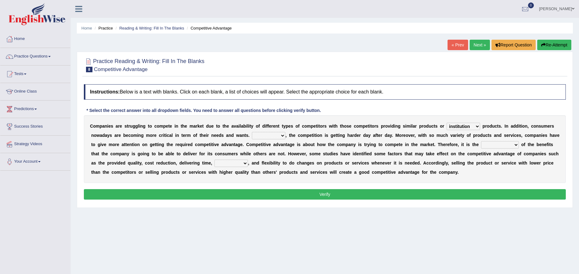
click at [252, 132] on select "However Instead Additionally Therefore" at bounding box center [268, 135] width 33 height 7
click at [252, 134] on select "However Instead Additionally Therefore" at bounding box center [268, 135] width 33 height 7
click at [252, 135] on select "However Instead Additionally Therefore" at bounding box center [268, 135] width 33 height 7
select select "Additionally"
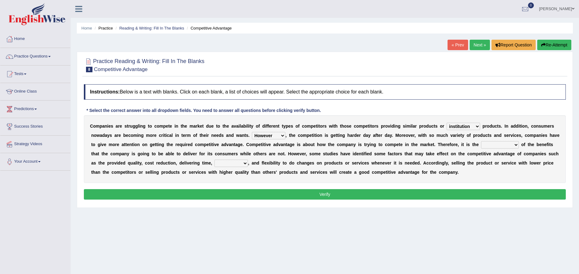
click at [252, 132] on select "However Instead Additionally Therefore" at bounding box center [268, 135] width 33 height 7
click at [233, 131] on div "C o m p a n i e s a r e s t r u g g l i n g t o c o m p e t e i n t h e m a r k…" at bounding box center [325, 149] width 482 height 68
click at [232, 139] on div "C o m p a n i e s a r e s t r u g g l i n g t o c o m p e t e i n t h e m a r k…" at bounding box center [325, 149] width 482 height 68
click at [252, 135] on select "However Instead Additionally Therefore" at bounding box center [268, 135] width 33 height 7
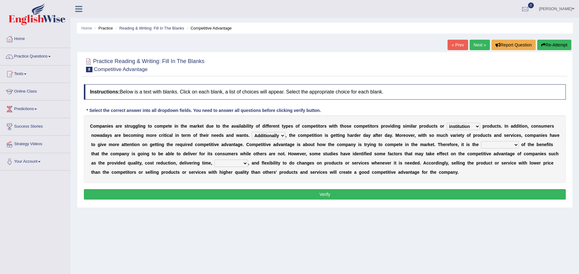
click at [238, 131] on div "C o m p a n i e s a r e s t r u g g l i n g t o c o m p e t e i n t h e m a r k…" at bounding box center [325, 149] width 482 height 68
click at [481, 144] on select "dissemination ordination determination incarnation" at bounding box center [500, 144] width 38 height 7
select select "ordination"
click at [481, 141] on select "dissemination ordination determination incarnation" at bounding box center [500, 144] width 38 height 7
click at [481, 144] on select "dissemination ordination determination incarnation" at bounding box center [500, 144] width 38 height 7
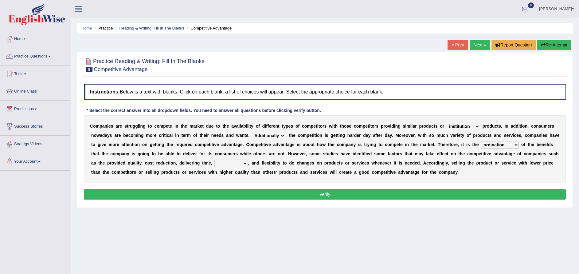
click at [481, 144] on select "dissemination ordination determination incarnation" at bounding box center [500, 144] width 38 height 7
click at [214, 163] on select "captivation aggregation deprivation innovation" at bounding box center [230, 162] width 33 height 7
select select "innovation"
click at [214, 159] on select "captivation aggregation deprivation innovation" at bounding box center [230, 162] width 33 height 7
click at [354, 194] on button "Verify" at bounding box center [325, 194] width 482 height 10
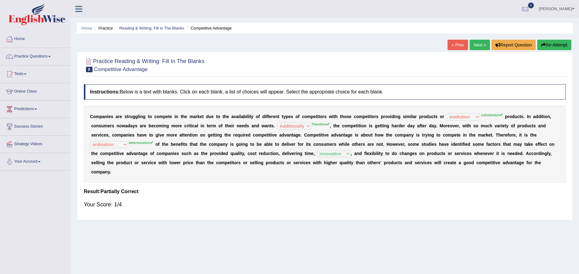
click at [553, 48] on button "Re-Attempt" at bounding box center [554, 45] width 34 height 10
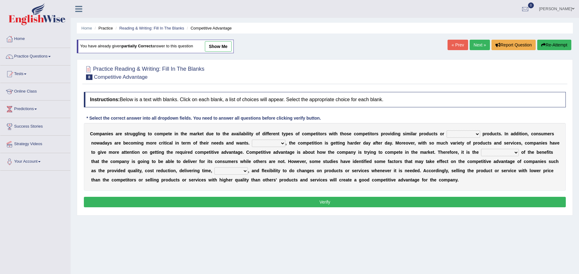
click at [447, 131] on select "constitution restitution substitution institution" at bounding box center [463, 133] width 33 height 7
select select "substitution"
click at [447, 130] on select "constitution restitution substitution institution" at bounding box center [463, 133] width 33 height 7
click at [252, 143] on select "However Instead Additionally Therefore" at bounding box center [268, 142] width 33 height 7
select select "Therefore"
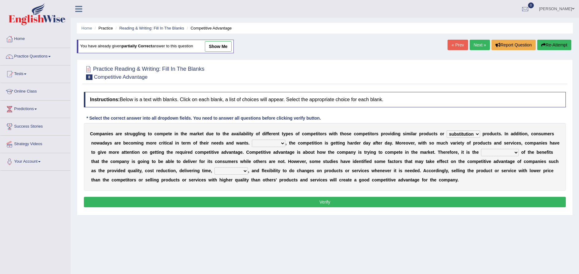
click at [252, 139] on select "However Instead Additionally Therefore" at bounding box center [268, 142] width 33 height 7
click at [481, 151] on select "dissemination ordination determination incarnation" at bounding box center [500, 152] width 38 height 7
select select "determination"
click at [481, 149] on select "dissemination ordination determination incarnation" at bounding box center [500, 152] width 38 height 7
click at [115, 165] on div "C o m p a n i e s a r e s t r u g g l i n g t o c o m p e t e i n t h e m a r k…" at bounding box center [325, 157] width 482 height 68
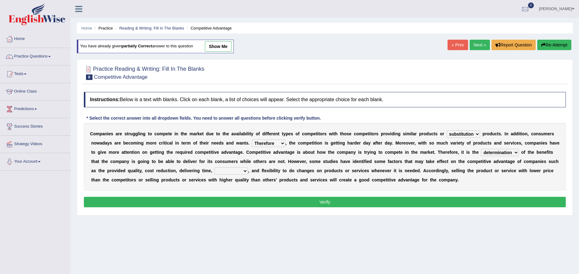
click at [114, 165] on div "C o m p a n i e s a r e s t r u g g l i n g t o c o m p e t e i n t h e m a r k…" at bounding box center [325, 157] width 482 height 68
click at [214, 167] on select "captivation aggregation deprivation innovation" at bounding box center [230, 170] width 33 height 7
select select "innovation"
click at [214, 167] on select "captivation aggregation deprivation innovation" at bounding box center [230, 170] width 33 height 7
click at [326, 206] on button "Verify" at bounding box center [325, 202] width 482 height 10
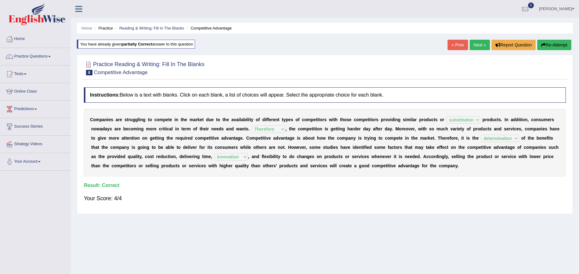
click at [480, 47] on link "Next »" at bounding box center [480, 45] width 20 height 10
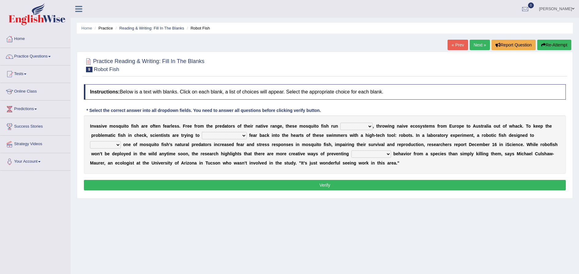
click at [342, 127] on select "occupant flippant rampant concordant" at bounding box center [356, 126] width 32 height 7
select select "concordant"
click at [340, 123] on select "occupant flippant rampant concordant" at bounding box center [356, 126] width 32 height 7
click at [202, 135] on select "accept spike strike [PERSON_NAME]" at bounding box center [224, 135] width 45 height 7
select select "accept"
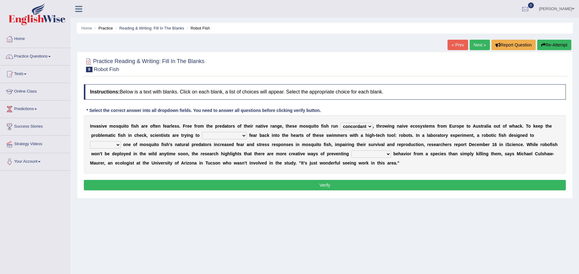
click at [202, 132] on select "accept spike strike [PERSON_NAME]" at bounding box center [224, 135] width 45 height 7
click at [121, 141] on select "bequest mimic battle conquest" at bounding box center [105, 144] width 31 height 7
select select "battle"
click at [121, 141] on select "bequest mimic battle conquest" at bounding box center [105, 144] width 31 height 7
click at [351, 152] on select "unprivileged unprecedented uncharted unwanted" at bounding box center [371, 153] width 40 height 7
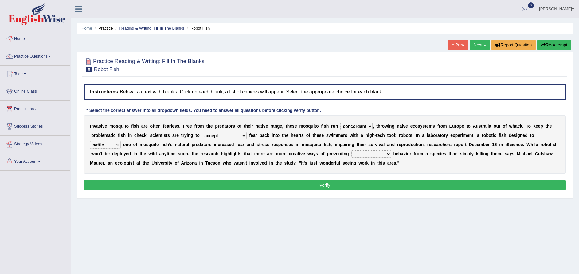
select select "unwanted"
click at [351, 150] on select "unprivileged unprecedented uncharted unwanted" at bounding box center [371, 153] width 40 height 7
click at [300, 186] on button "Verify" at bounding box center [325, 185] width 482 height 10
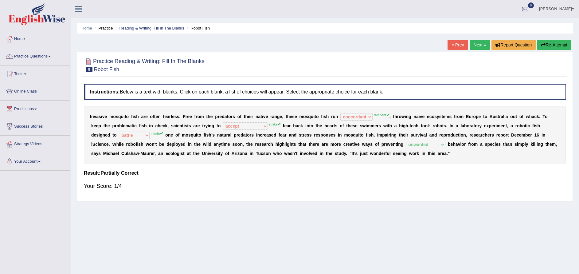
click at [554, 41] on button "Re-Attempt" at bounding box center [554, 45] width 34 height 10
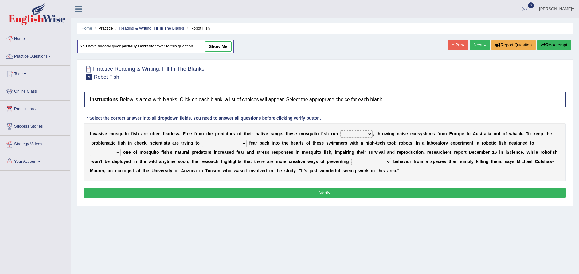
click at [121, 149] on select "bequest mimic battle conquest" at bounding box center [105, 152] width 31 height 7
select select "mimic"
click at [121, 149] on select "bequest mimic battle conquest" at bounding box center [105, 152] width 31 height 7
click at [347, 130] on select "occupant flippant rampant concordant" at bounding box center [356, 133] width 32 height 7
select select "rampant"
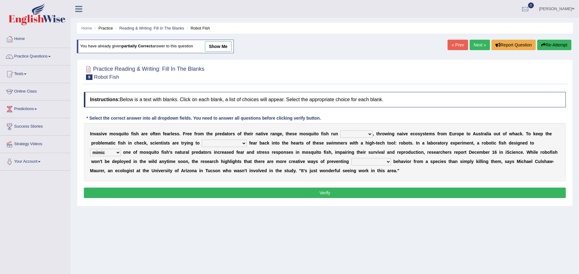
click at [340, 130] on select "occupant flippant rampant concordant" at bounding box center [356, 133] width 32 height 7
click at [190, 136] on div "I n v a s i v e m o s q u i t o f i s h a r e o f t e n f e a r l e s s . F r e…" at bounding box center [325, 152] width 482 height 58
click at [202, 145] on select "accept spike strike [PERSON_NAME]" at bounding box center [224, 142] width 45 height 7
select select "strike"
click at [202, 139] on select "accept spike strike [PERSON_NAME]" at bounding box center [224, 142] width 45 height 7
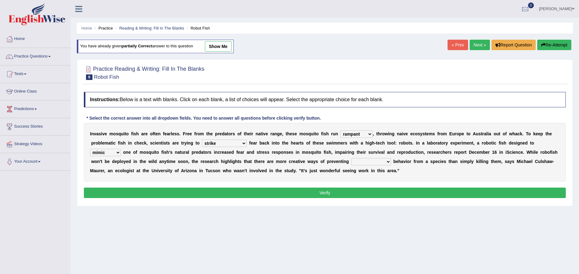
click at [351, 158] on select "unprivileged unprecedented uncharted unwanted" at bounding box center [371, 161] width 40 height 7
select select "unprivileged"
click at [351, 158] on select "unprivileged unprecedented uncharted unwanted" at bounding box center [371, 161] width 40 height 7
click at [274, 193] on button "Verify" at bounding box center [325, 192] width 482 height 10
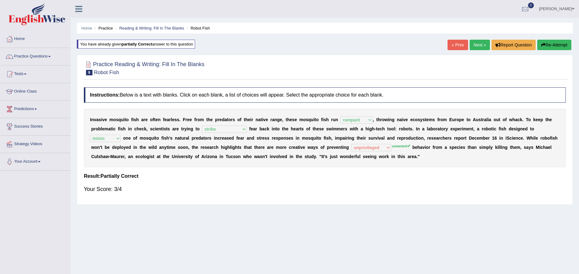
click at [481, 48] on link "Next »" at bounding box center [480, 45] width 20 height 10
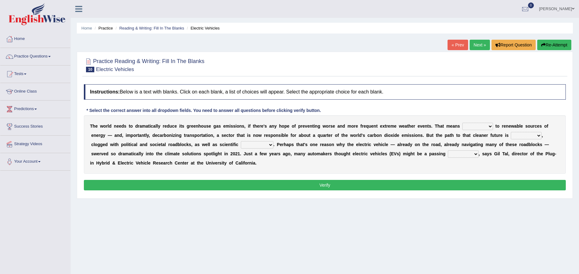
click at [462, 125] on select "grafting drafting crafting shifting" at bounding box center [477, 126] width 31 height 7
select select "crafting"
click at [462, 123] on select "grafting drafting crafting shifting" at bounding box center [477, 126] width 31 height 7
click at [511, 135] on select "daunting daunted daunt dauntless" at bounding box center [526, 135] width 31 height 7
select select "daunted"
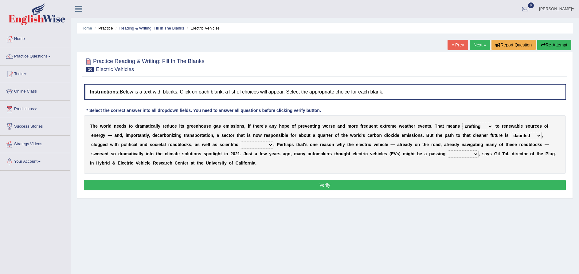
click at [511, 132] on select "daunting daunted daunt dauntless" at bounding box center [526, 135] width 31 height 7
click at [241, 143] on select "spectacles obstacles tentacles receptacles" at bounding box center [257, 144] width 33 height 7
select select "obstacles"
click at [241, 141] on select "spectacles obstacles tentacles receptacles" at bounding box center [257, 144] width 33 height 7
click at [448, 154] on select "fad gad tad lad" at bounding box center [463, 153] width 31 height 7
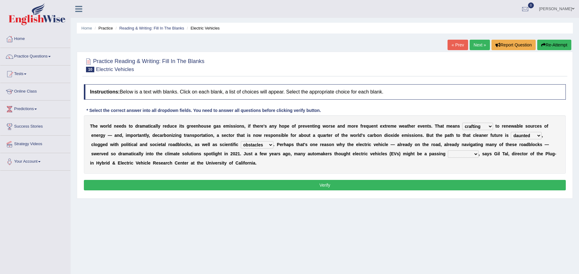
select select "tad"
click at [448, 150] on select "fad gad tad lad" at bounding box center [463, 153] width 31 height 7
click at [331, 187] on button "Verify" at bounding box center [325, 185] width 482 height 10
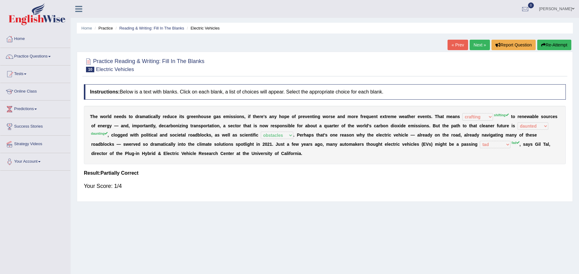
click at [551, 42] on button "Re-Attempt" at bounding box center [554, 45] width 34 height 10
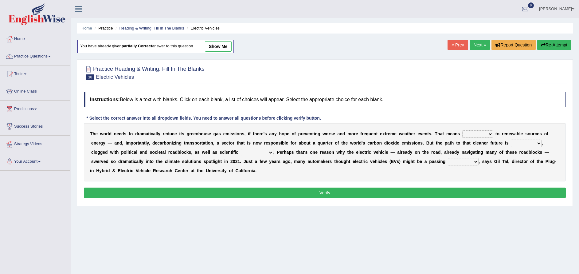
click at [459, 128] on div "T h e w o r l d n e e d s t o d r a m a t i c a l l y r e d u c e i t s g r e e…" at bounding box center [325, 152] width 482 height 58
click at [462, 131] on select "grafting drafting crafting shifting" at bounding box center [477, 133] width 31 height 7
select select "drafting"
click at [462, 130] on select "grafting drafting crafting shifting" at bounding box center [477, 133] width 31 height 7
click at [511, 139] on select "daunting daunted daunt dauntless" at bounding box center [526, 142] width 31 height 7
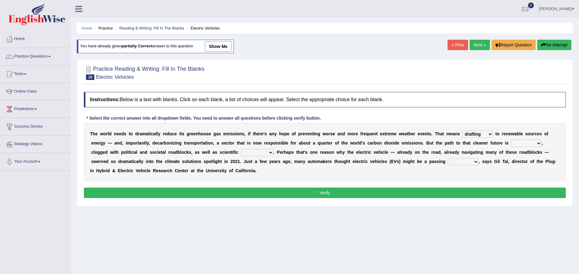
select select "daunting"
click at [511, 139] on select "daunting daunted daunt dauntless" at bounding box center [526, 142] width 31 height 7
click at [241, 151] on select "spectacles obstacles tentacles receptacles" at bounding box center [257, 152] width 33 height 7
select select "tentacles"
click at [241, 149] on select "spectacles obstacles tentacles receptacles" at bounding box center [257, 152] width 33 height 7
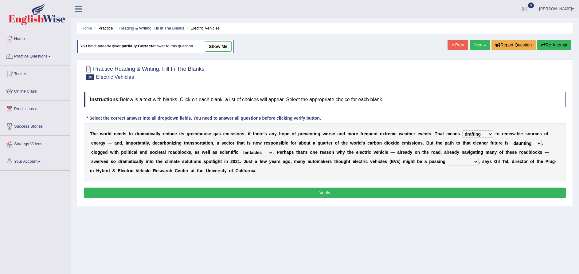
click at [448, 162] on select "fad gad tad lad" at bounding box center [463, 161] width 31 height 7
click at [448, 158] on select "fad gad tad lad" at bounding box center [463, 161] width 31 height 7
click at [448, 161] on select "fad gad tad lad" at bounding box center [463, 161] width 31 height 7
click at [448, 158] on select "fad gad tad lad" at bounding box center [463, 161] width 31 height 7
click at [448, 162] on select "fad gad tad lad" at bounding box center [463, 161] width 31 height 7
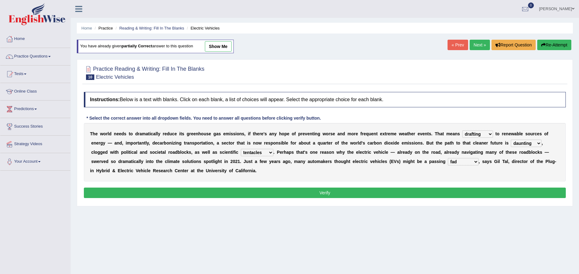
select select "lad"
click at [448, 158] on select "fad gad tad lad" at bounding box center [463, 161] width 31 height 7
click at [241, 153] on select "spectacles obstacles tentacles receptacles" at bounding box center [257, 152] width 33 height 7
select select "obstacles"
click at [241, 149] on select "spectacles obstacles tentacles receptacles" at bounding box center [257, 152] width 33 height 7
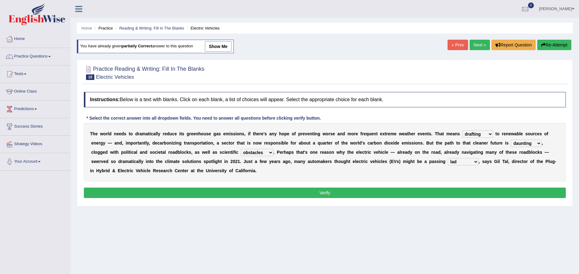
click at [318, 187] on button "Verify" at bounding box center [325, 192] width 482 height 10
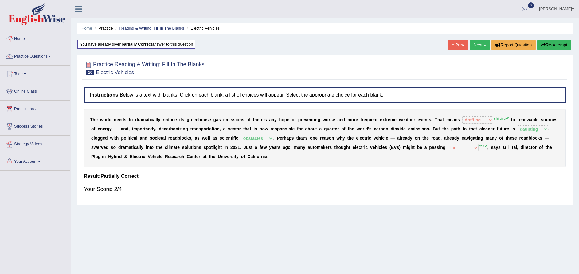
click at [478, 45] on link "Next »" at bounding box center [480, 45] width 20 height 10
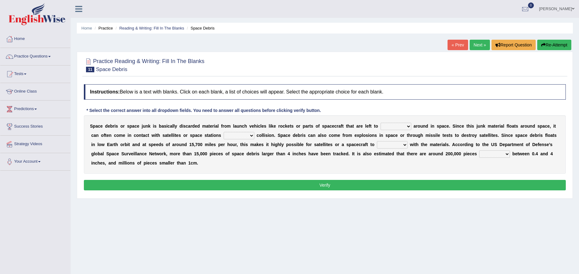
click at [381, 125] on select "twist center roam loll" at bounding box center [396, 126] width 31 height 7
select select "center"
click at [381, 123] on select "twist center roam loll" at bounding box center [396, 126] width 31 height 7
click at [224, 135] on select "risks risk risked risking" at bounding box center [239, 135] width 31 height 7
select select "risk"
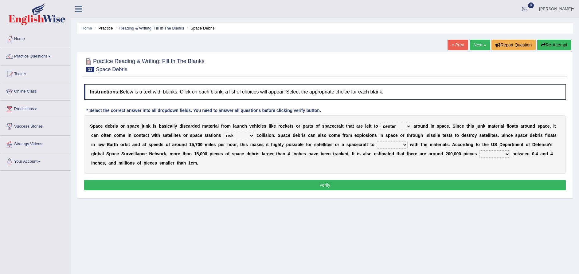
click at [224, 132] on select "risks risk risked risking" at bounding box center [239, 135] width 31 height 7
drag, startPoint x: 214, startPoint y: 169, endPoint x: 355, endPoint y: 143, distance: 143.5
click at [355, 143] on div "Instructions: Below is a text with blanks. Click on each blank, a list of choic…" at bounding box center [324, 138] width 485 height 114
click at [377, 143] on select "collect collate collide collocate" at bounding box center [392, 144] width 31 height 7
select select "collect"
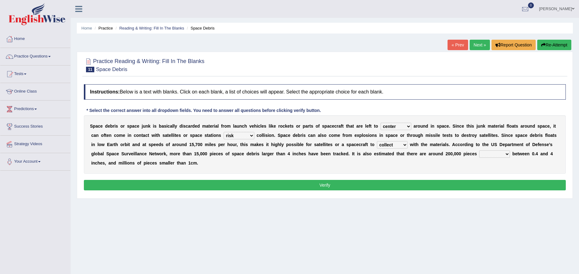
click at [377, 141] on select "collect collate collide collocate" at bounding box center [392, 144] width 31 height 7
click at [479, 153] on select "sized sizing size sizes" at bounding box center [494, 153] width 31 height 7
select select "sizes"
click at [479, 150] on select "sized sizing size sizes" at bounding box center [494, 153] width 31 height 7
click at [347, 180] on button "Verify" at bounding box center [325, 185] width 482 height 10
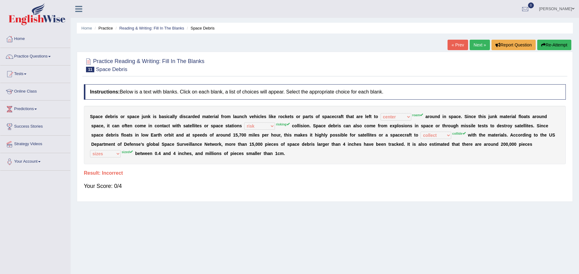
click at [554, 48] on button "Re-Attempt" at bounding box center [554, 45] width 34 height 10
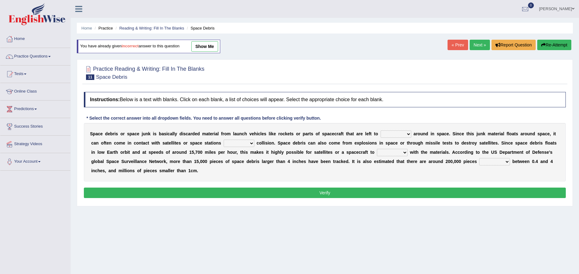
click at [387, 130] on select "twist center roam loll" at bounding box center [396, 133] width 31 height 7
select select "center"
click at [381, 130] on select "twist center roam loll" at bounding box center [396, 133] width 31 height 7
click at [381, 131] on select "twist center roam loll" at bounding box center [396, 133] width 31 height 7
click at [505, 145] on b "n" at bounding box center [506, 142] width 3 height 5
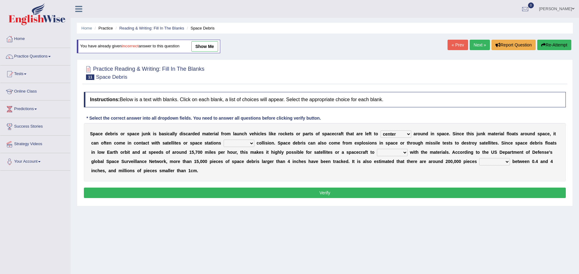
click at [224, 141] on select "risks risk risked risking" at bounding box center [239, 142] width 31 height 7
select select "risk"
click at [224, 139] on select "risks risk risked risking" at bounding box center [239, 142] width 31 height 7
click at [377, 152] on select "collect collate collide collocate" at bounding box center [392, 152] width 31 height 7
select select "collocate"
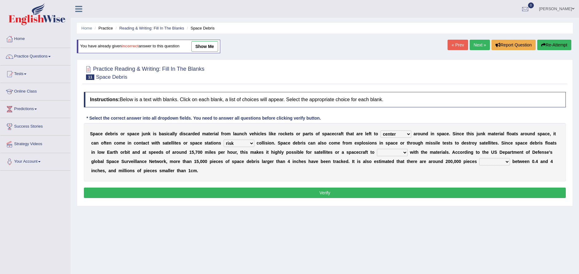
click at [377, 149] on select "collect collate collide collocate" at bounding box center [392, 152] width 31 height 7
click at [479, 163] on select "sized sizing size sizes" at bounding box center [494, 161] width 31 height 7
select select "sized"
click at [479, 158] on select "sized sizing size sizes" at bounding box center [494, 161] width 31 height 7
click at [380, 187] on button "Verify" at bounding box center [325, 192] width 482 height 10
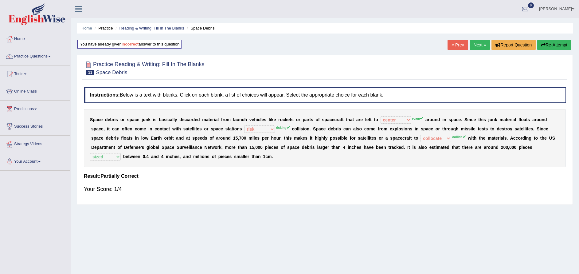
click at [558, 41] on button "Re-Attempt" at bounding box center [554, 45] width 34 height 10
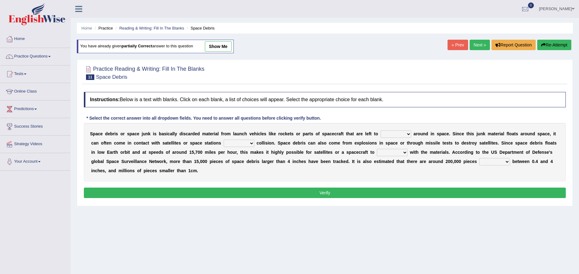
click at [479, 160] on select "sized sizing size sizes" at bounding box center [494, 161] width 31 height 7
select select "sized"
click at [479, 158] on select "sized sizing size sizes" at bounding box center [494, 161] width 31 height 7
click at [377, 152] on select "collect collate collide collocate" at bounding box center [392, 152] width 31 height 7
select select "collect"
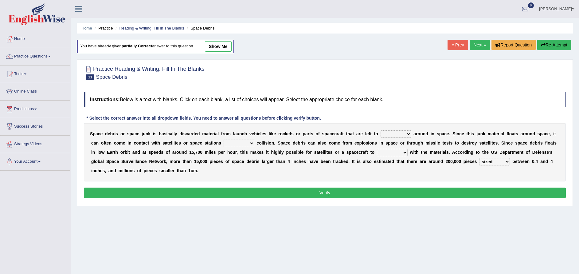
click at [377, 149] on select "collect collate collide collocate" at bounding box center [392, 152] width 31 height 7
click at [377, 152] on select "collect collate collide collocate" at bounding box center [392, 152] width 31 height 7
click at [224, 140] on select "risks risk risked risking" at bounding box center [239, 142] width 31 height 7
select select "risked"
click at [224, 139] on select "risks risk risked risking" at bounding box center [239, 142] width 31 height 7
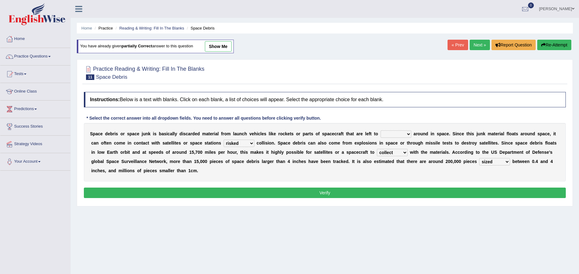
click at [381, 133] on select "twist center roam loll" at bounding box center [396, 133] width 31 height 7
click at [381, 130] on select "twist center roam loll" at bounding box center [396, 133] width 31 height 7
click at [381, 133] on select "twist center roam loll" at bounding box center [396, 133] width 31 height 7
select select "twist"
click at [381, 130] on select "twist center roam loll" at bounding box center [396, 133] width 31 height 7
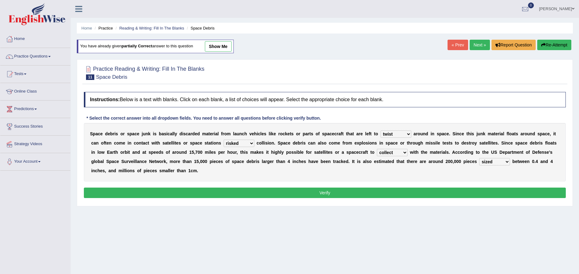
click at [342, 187] on button "Verify" at bounding box center [325, 192] width 482 height 10
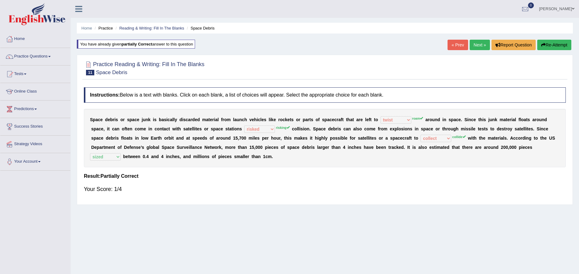
click at [557, 48] on button "Re-Attempt" at bounding box center [554, 45] width 34 height 10
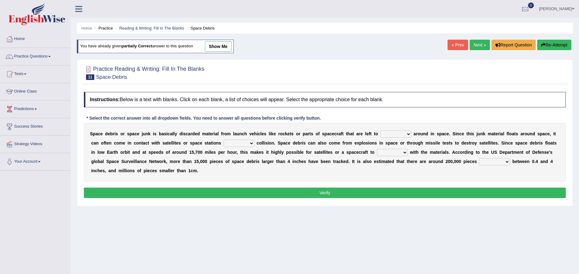
click at [381, 134] on select "twist center roam loll" at bounding box center [396, 133] width 31 height 7
select select "loll"
click at [381, 130] on select "twist center roam loll" at bounding box center [396, 133] width 31 height 7
click at [224, 142] on select "risks risk risked risking" at bounding box center [239, 142] width 31 height 7
select select "risking"
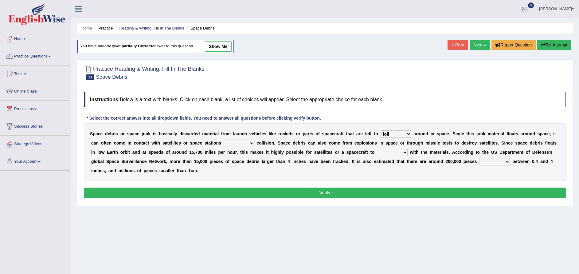
click at [224, 139] on select "risks risk risked risking" at bounding box center [239, 142] width 31 height 7
click at [377, 151] on select "collect collate collide collocate" at bounding box center [392, 152] width 31 height 7
select select "collect"
click at [377, 149] on select "collect collate collide collocate" at bounding box center [392, 152] width 31 height 7
click at [479, 163] on select "sized sizing size sizes" at bounding box center [494, 161] width 31 height 7
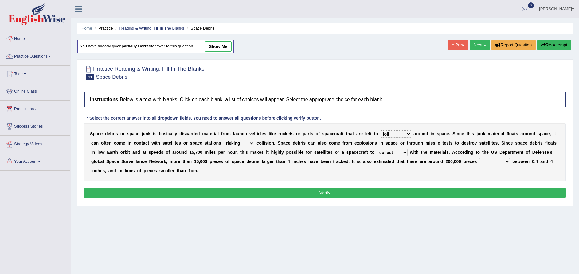
select select "sized"
click at [479, 158] on select "sized sizing size sizes" at bounding box center [494, 161] width 31 height 7
click at [370, 187] on button "Verify" at bounding box center [325, 192] width 482 height 10
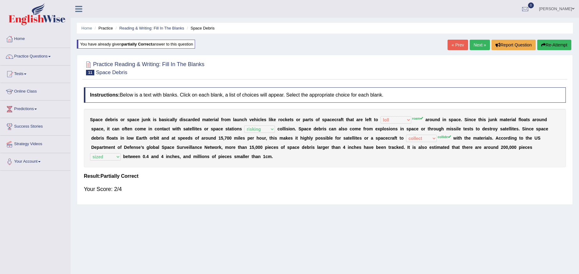
click at [547, 41] on button "Re-Attempt" at bounding box center [554, 45] width 34 height 10
